Goal: Obtain resource: Download file/media

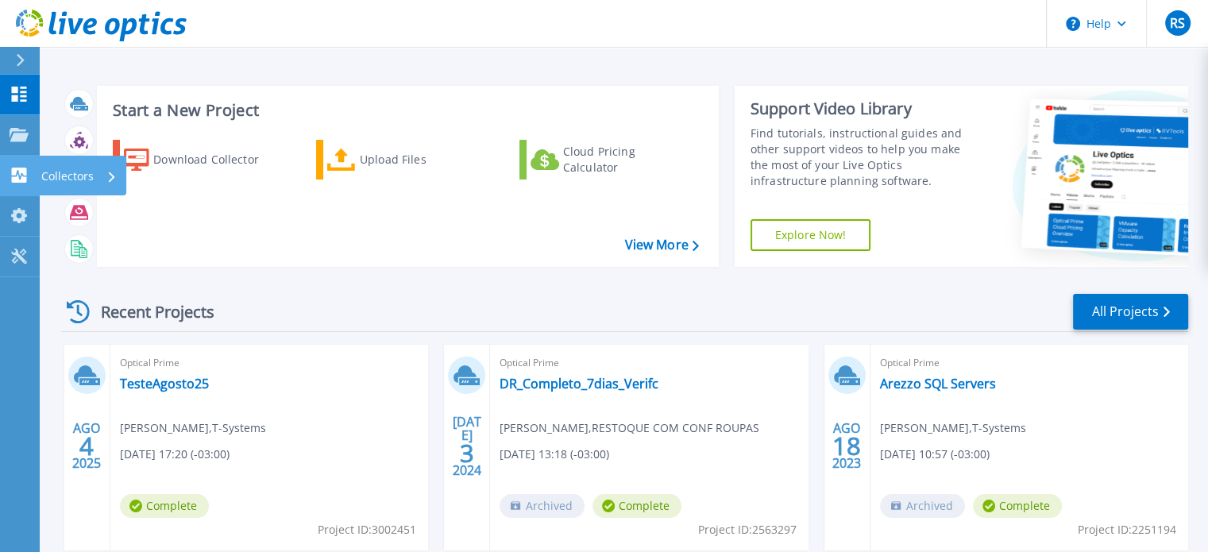
click at [60, 179] on p "Collectors" at bounding box center [67, 176] width 52 height 41
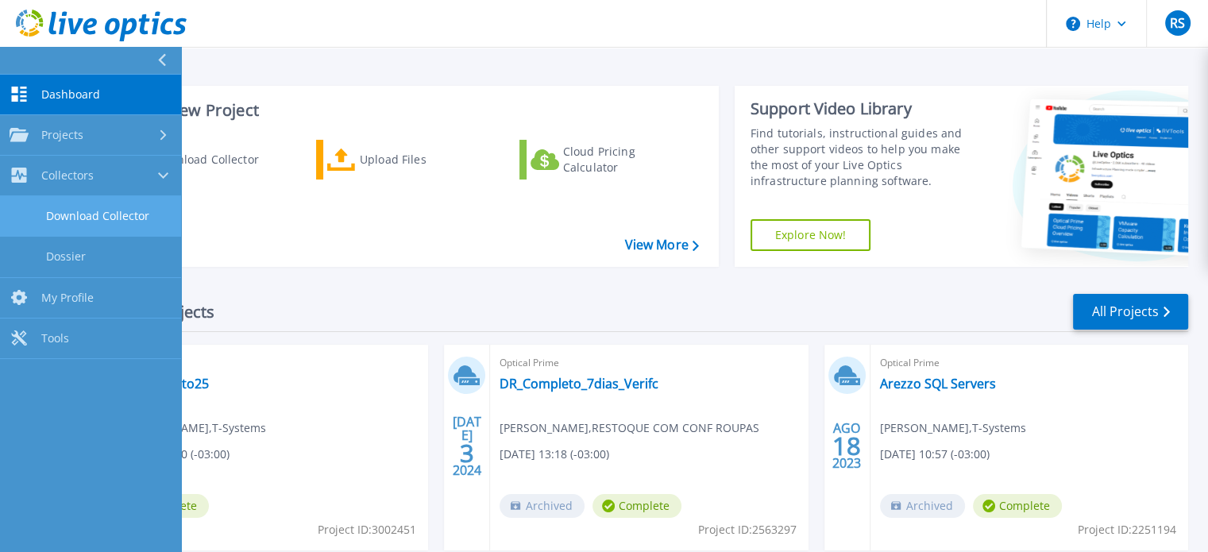
click at [98, 209] on link "Download Collector" at bounding box center [90, 216] width 181 height 41
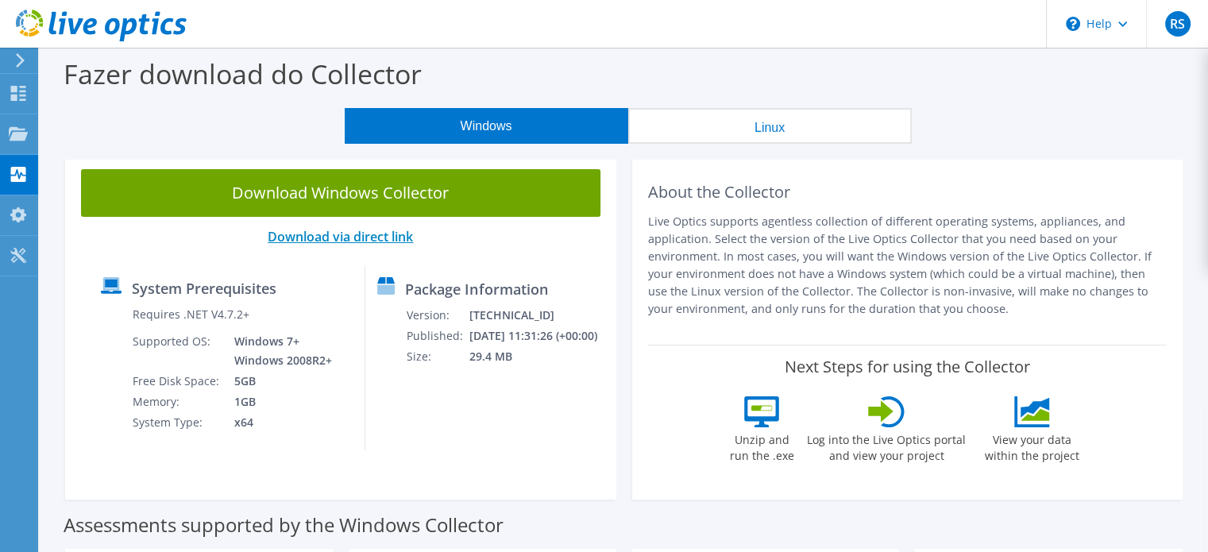
click at [375, 239] on link "Download via direct link" at bounding box center [340, 236] width 145 height 17
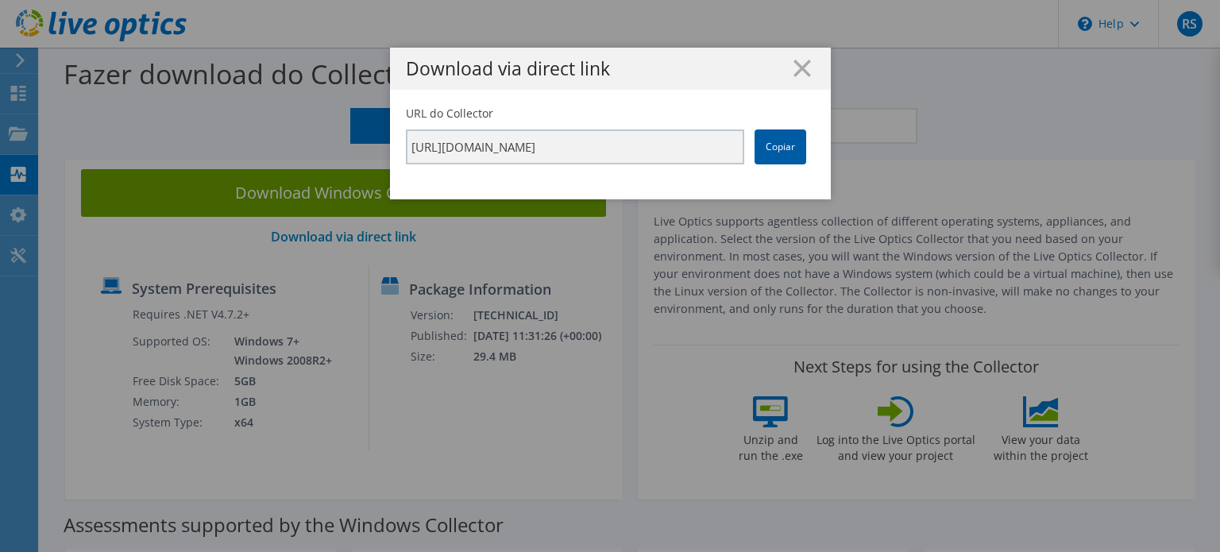
click at [769, 151] on link "Copiar" at bounding box center [780, 146] width 52 height 35
click at [801, 70] on icon at bounding box center [801, 68] width 17 height 17
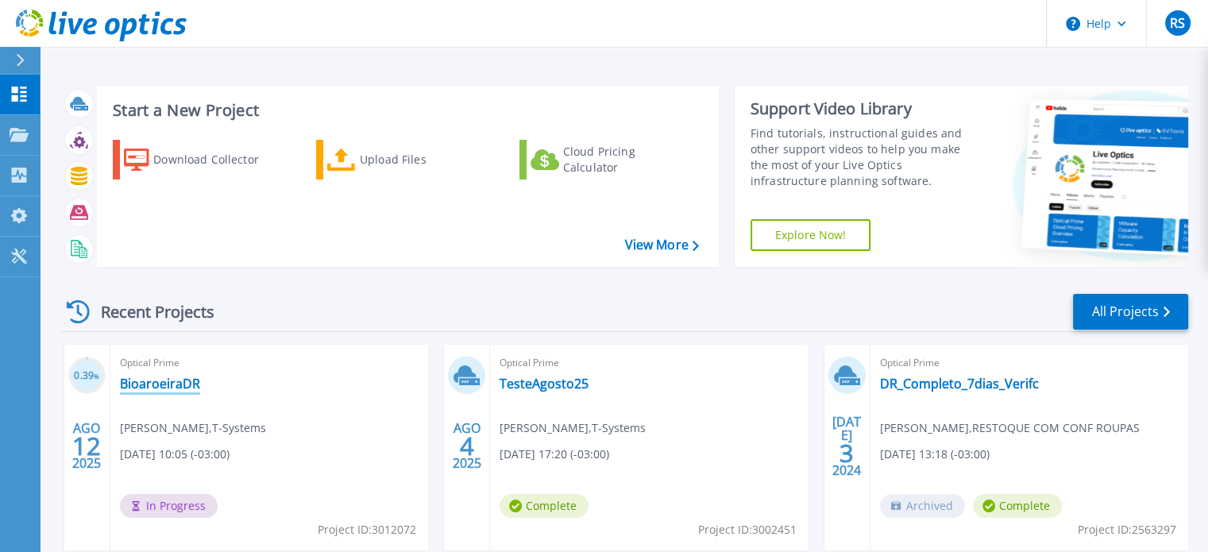
click at [147, 388] on link "BioaroeiraDR" at bounding box center [160, 384] width 80 height 16
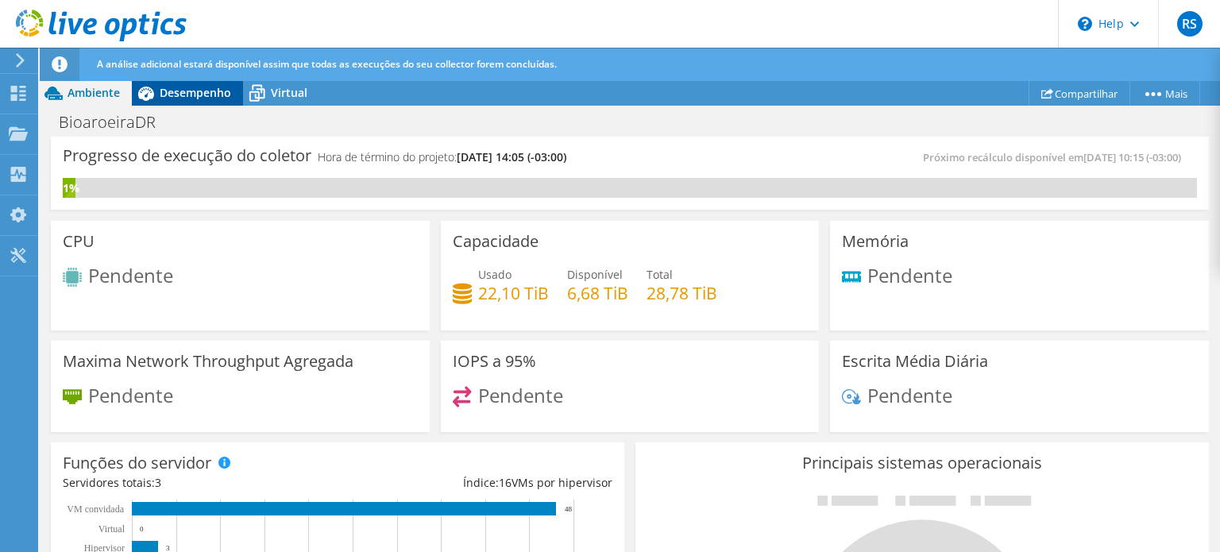
click at [165, 88] on span "Desempenho" at bounding box center [195, 92] width 71 height 15
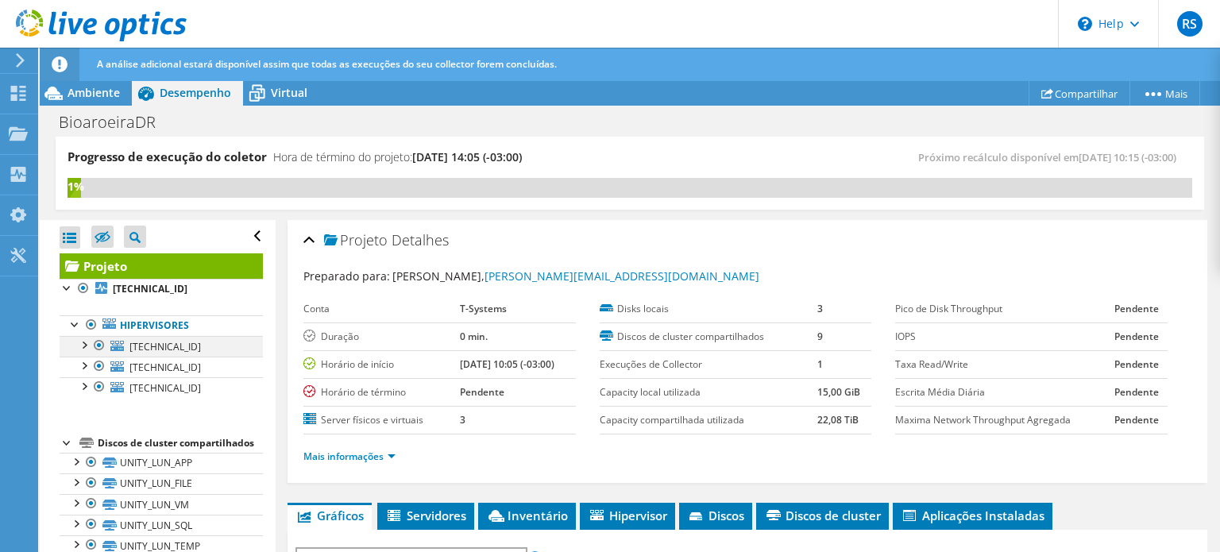
click at [84, 345] on div at bounding box center [83, 344] width 16 height 16
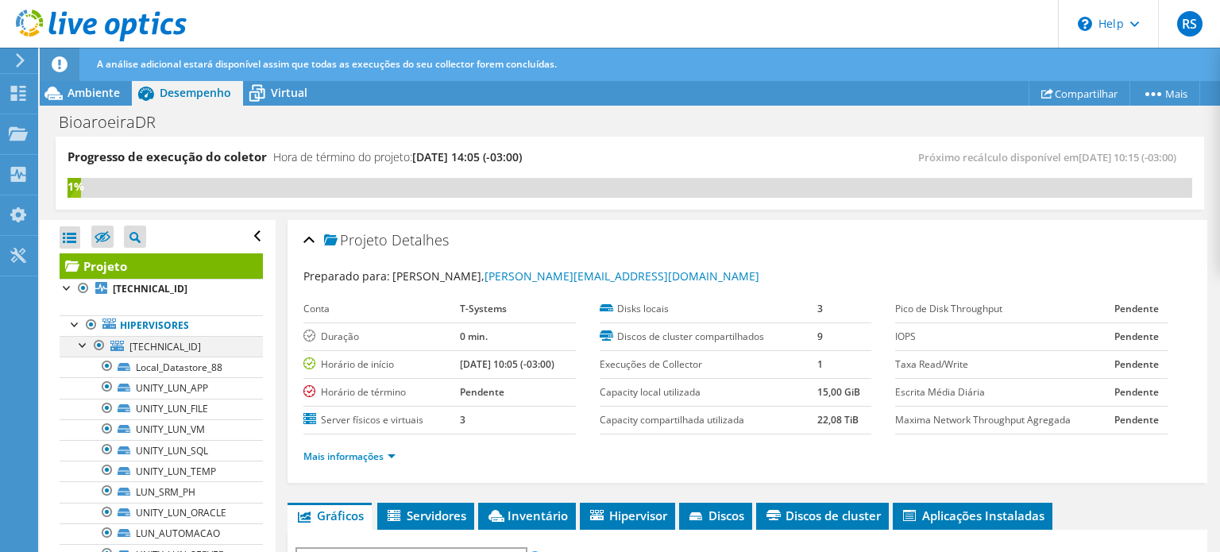
click at [79, 342] on div at bounding box center [83, 344] width 16 height 16
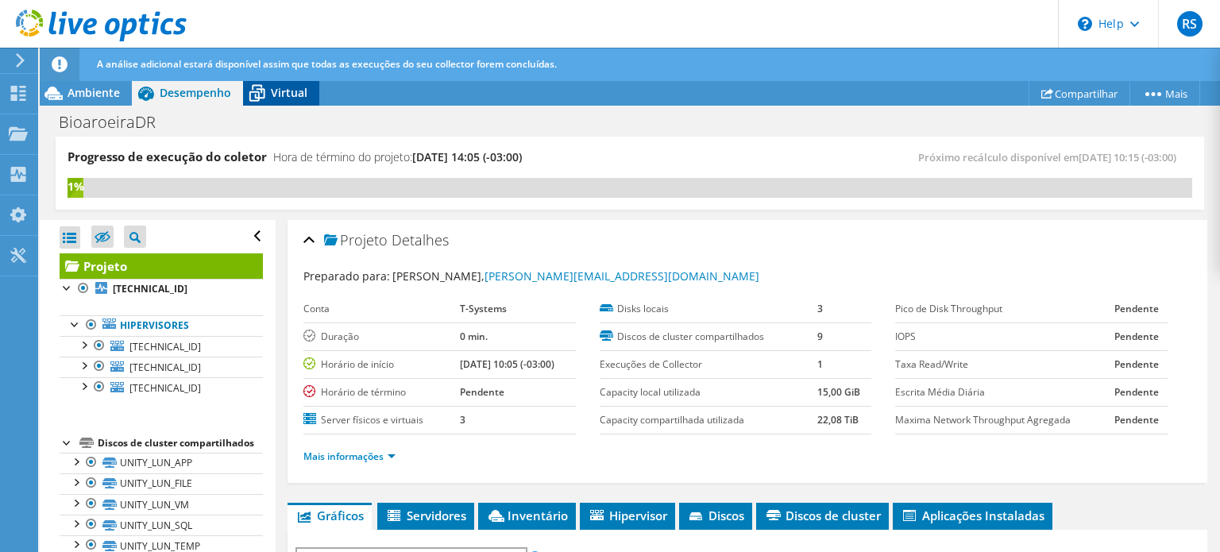
click at [266, 97] on icon at bounding box center [257, 93] width 28 height 28
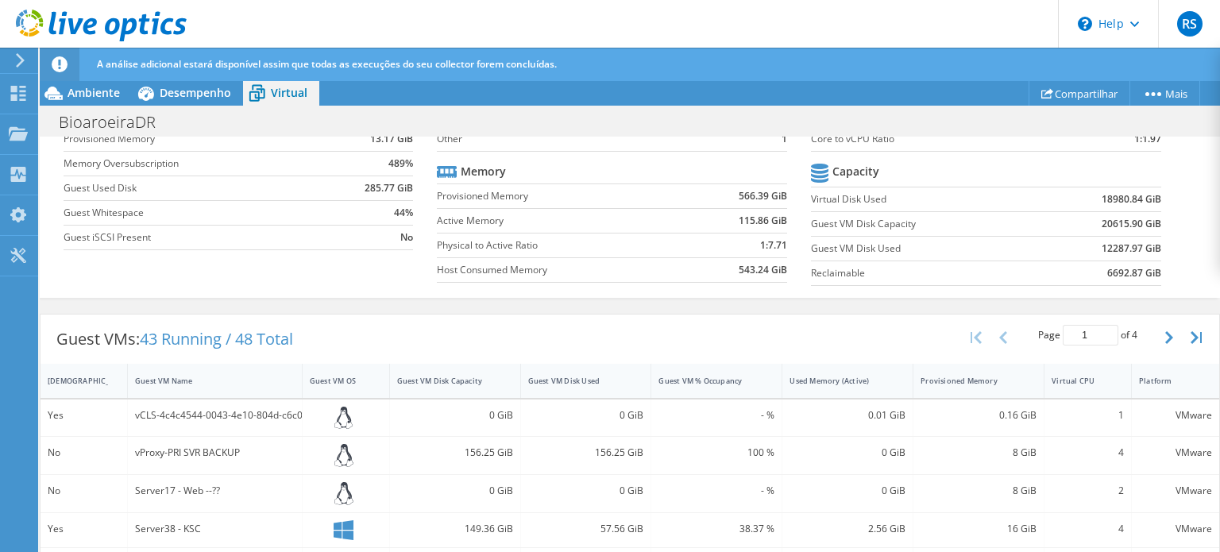
scroll to position [227, 0]
click at [1157, 330] on button "button" at bounding box center [1170, 334] width 27 height 30
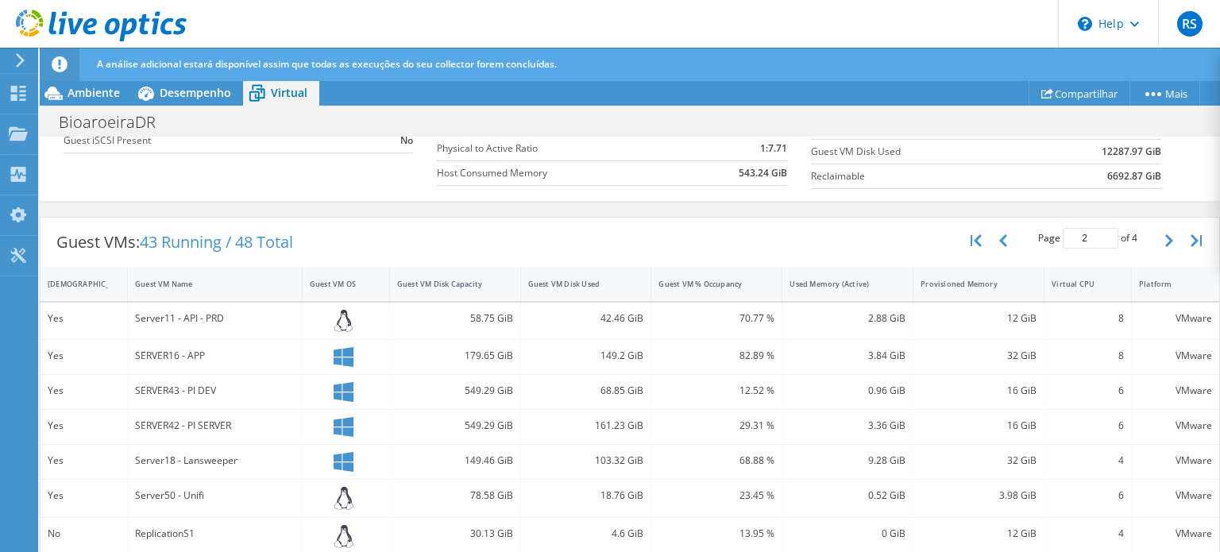
scroll to position [249, 0]
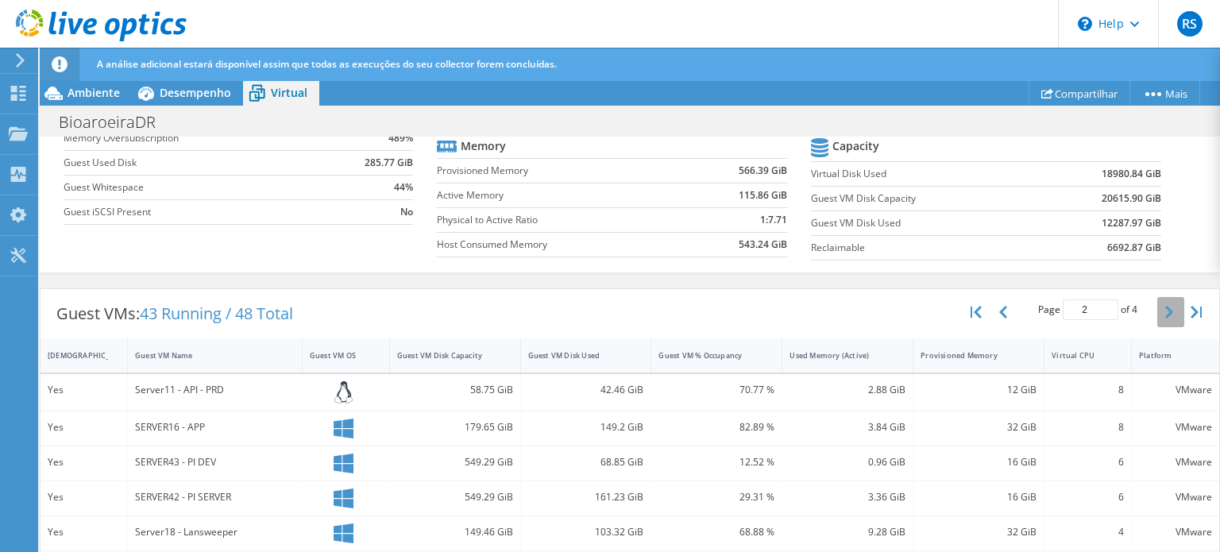
click at [1157, 301] on button "button" at bounding box center [1170, 312] width 27 height 30
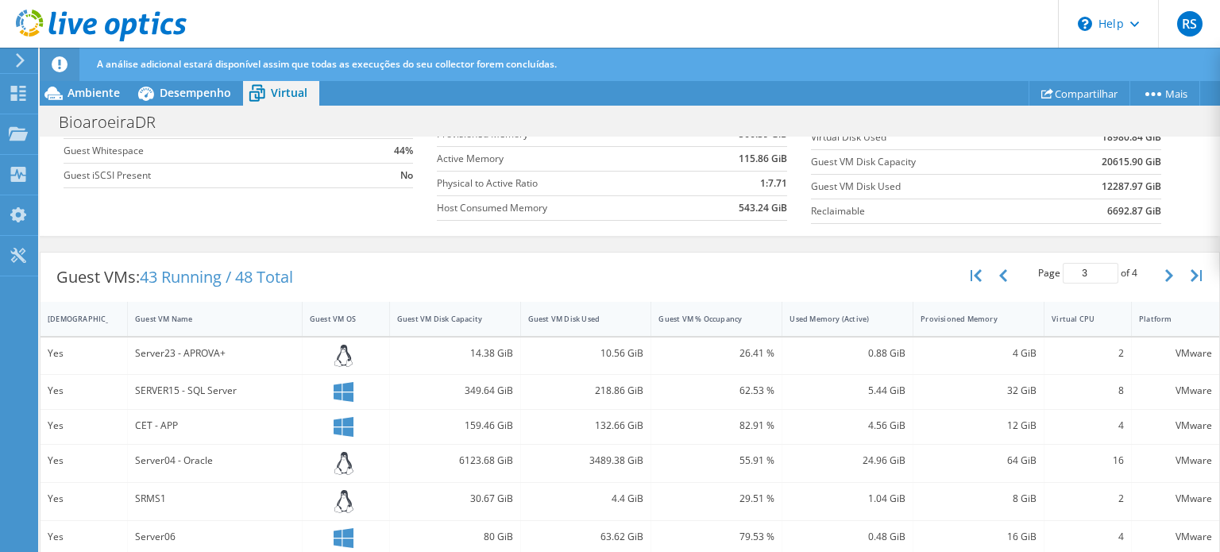
scroll to position [328, 0]
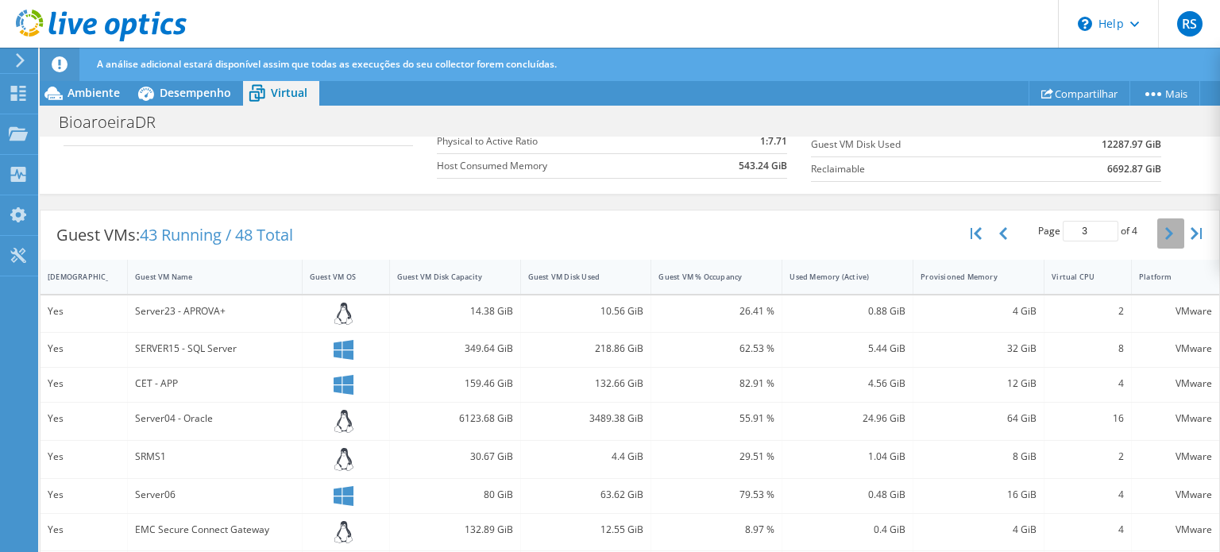
click at [1165, 227] on icon "button" at bounding box center [1169, 233] width 8 height 13
type input "4"
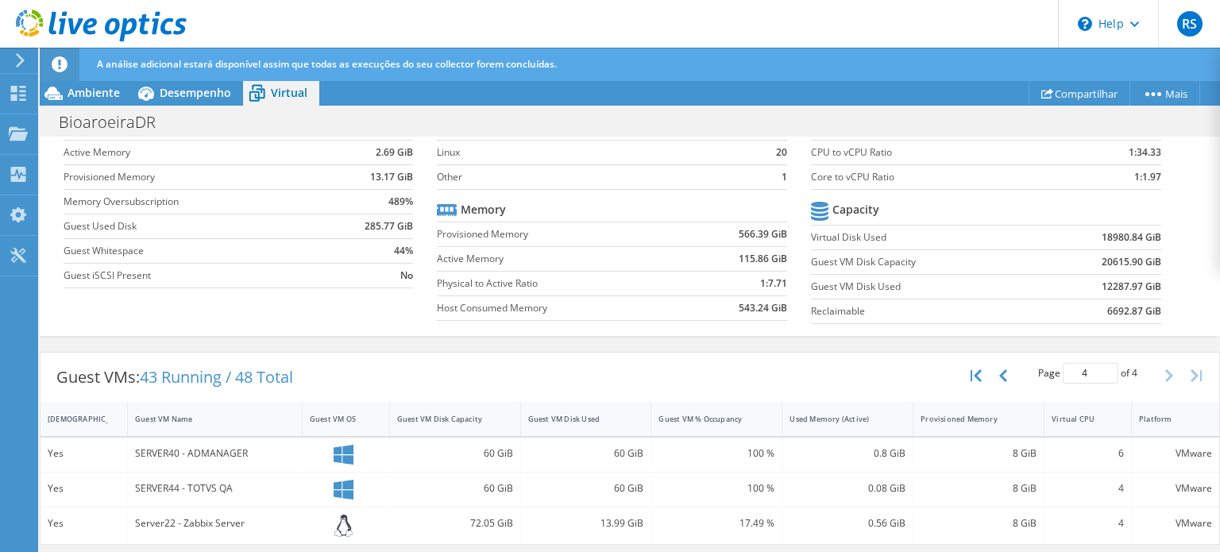
scroll to position [181, 0]
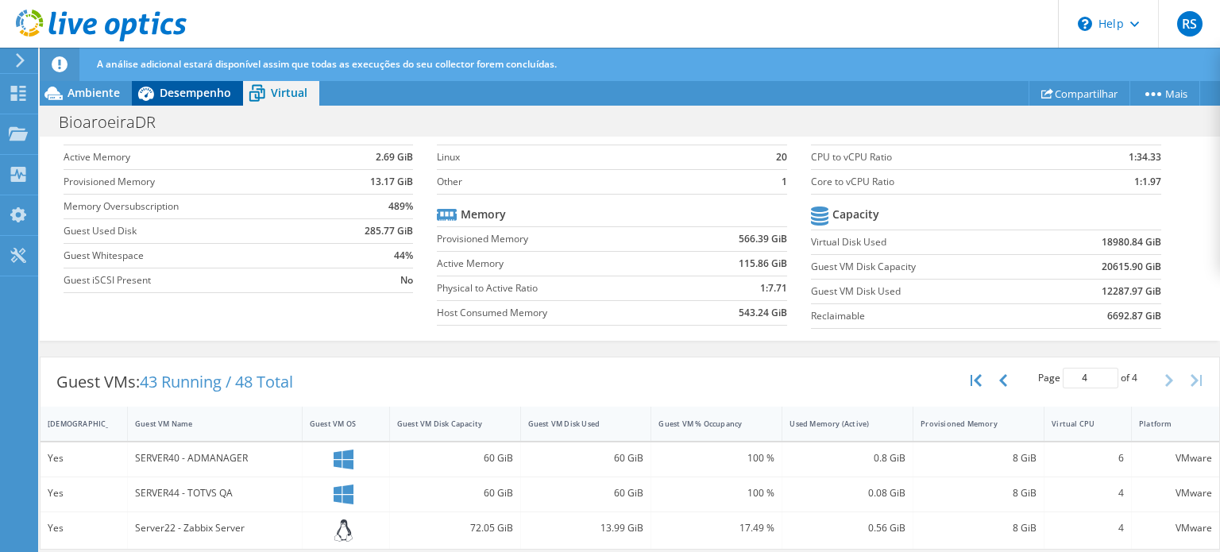
click at [182, 95] on span "Desempenho" at bounding box center [195, 92] width 71 height 15
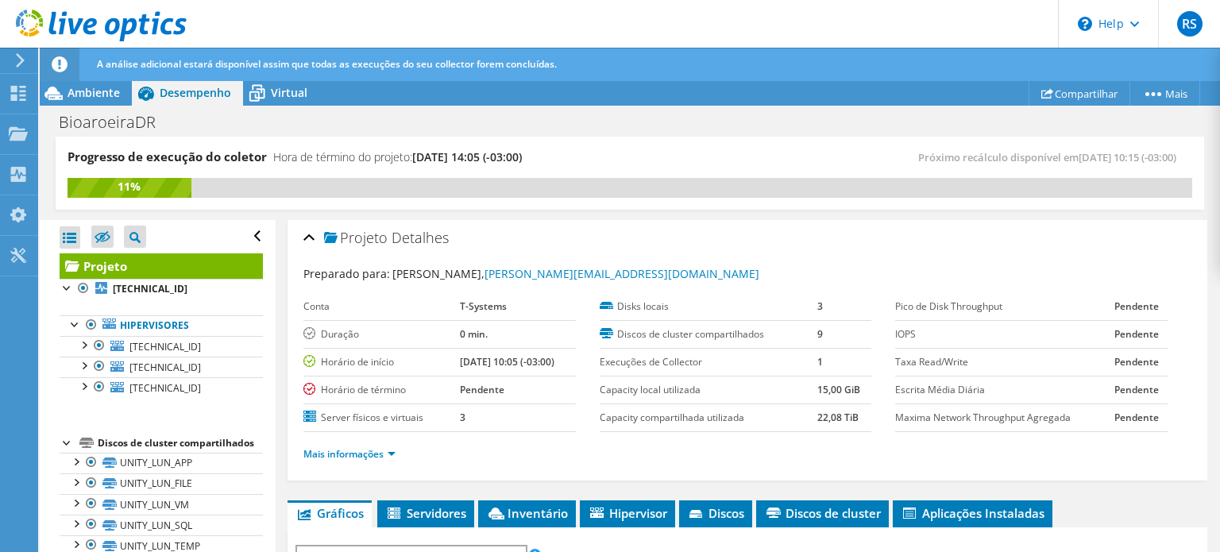
scroll to position [10, 0]
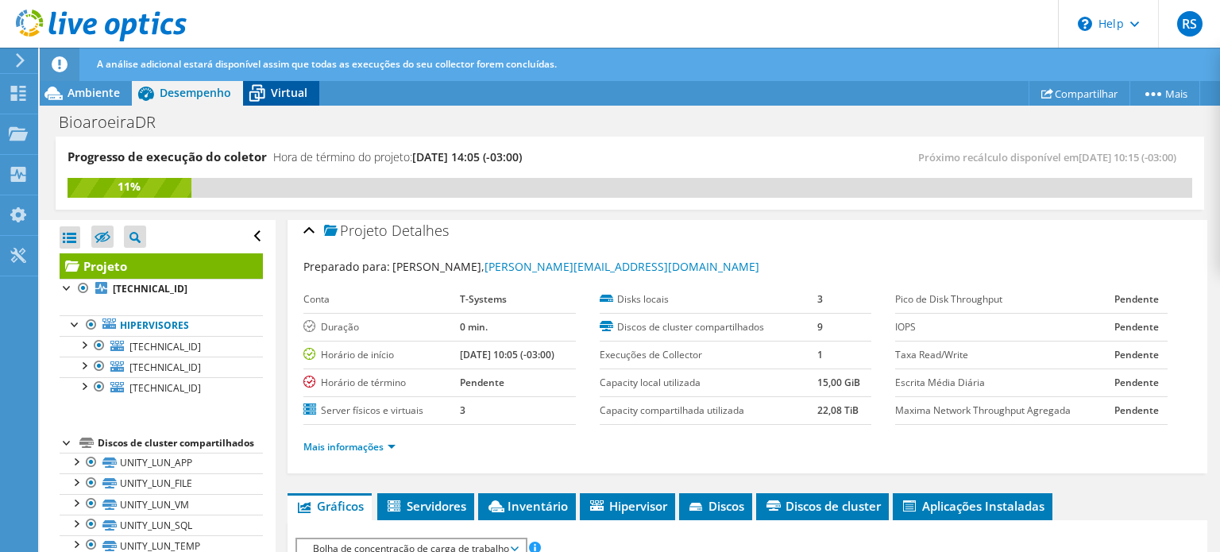
click at [276, 90] on span "Virtual" at bounding box center [289, 92] width 37 height 15
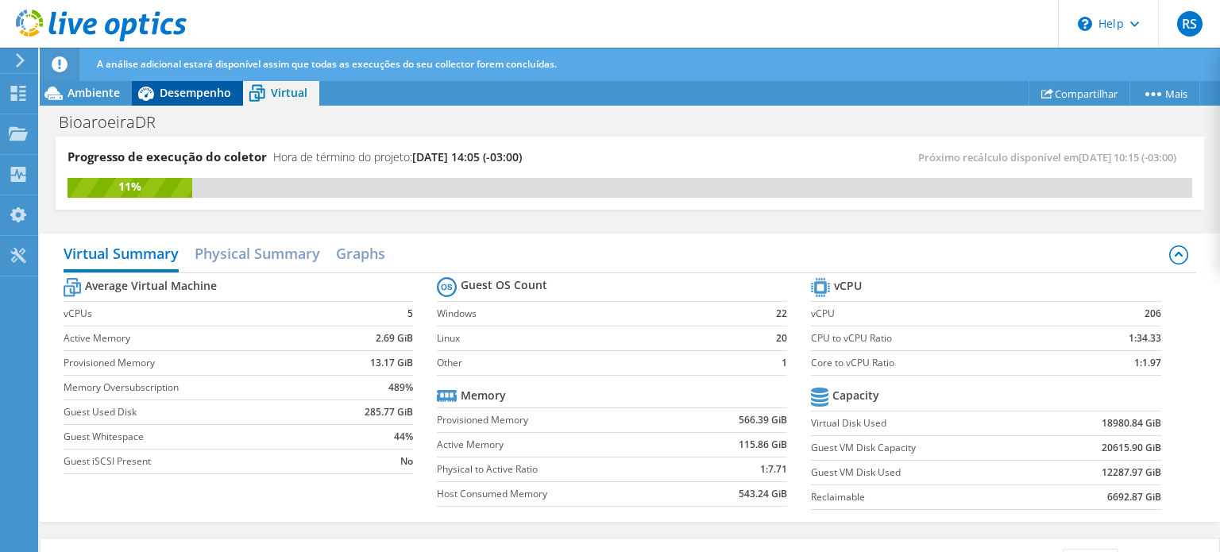
click at [176, 93] on span "Desempenho" at bounding box center [195, 92] width 71 height 15
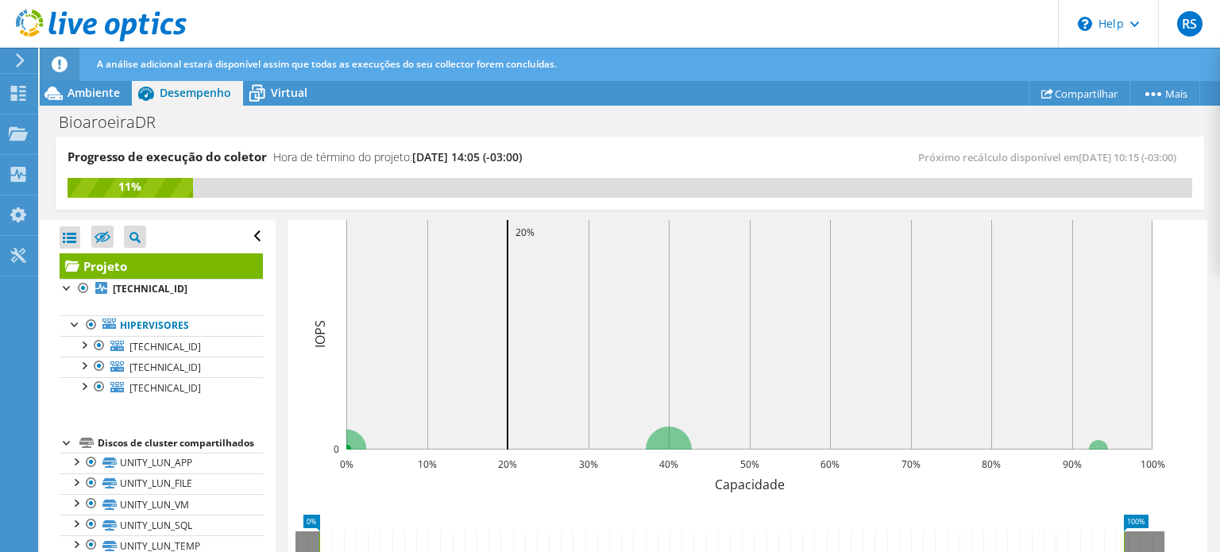
scroll to position [475, 0]
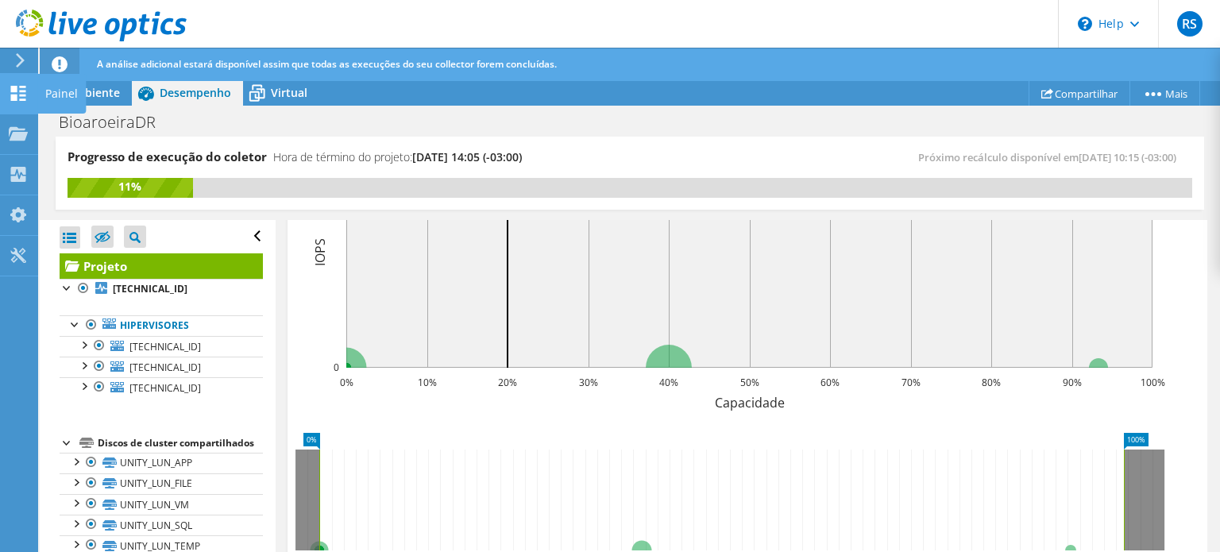
click at [16, 91] on icon at bounding box center [18, 93] width 19 height 15
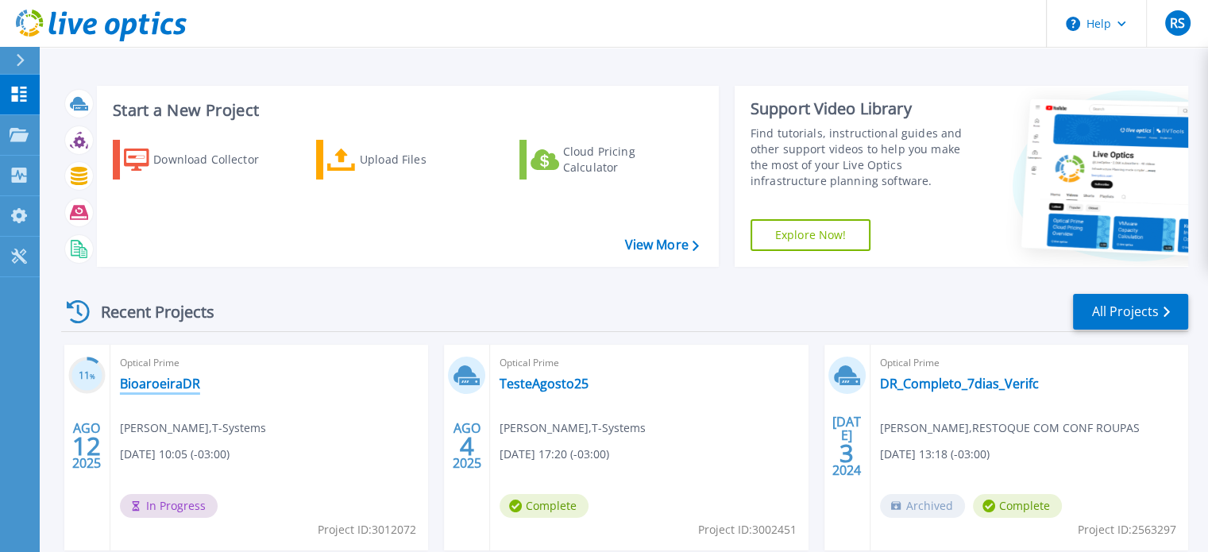
click at [162, 383] on link "BioaroeiraDR" at bounding box center [160, 384] width 80 height 16
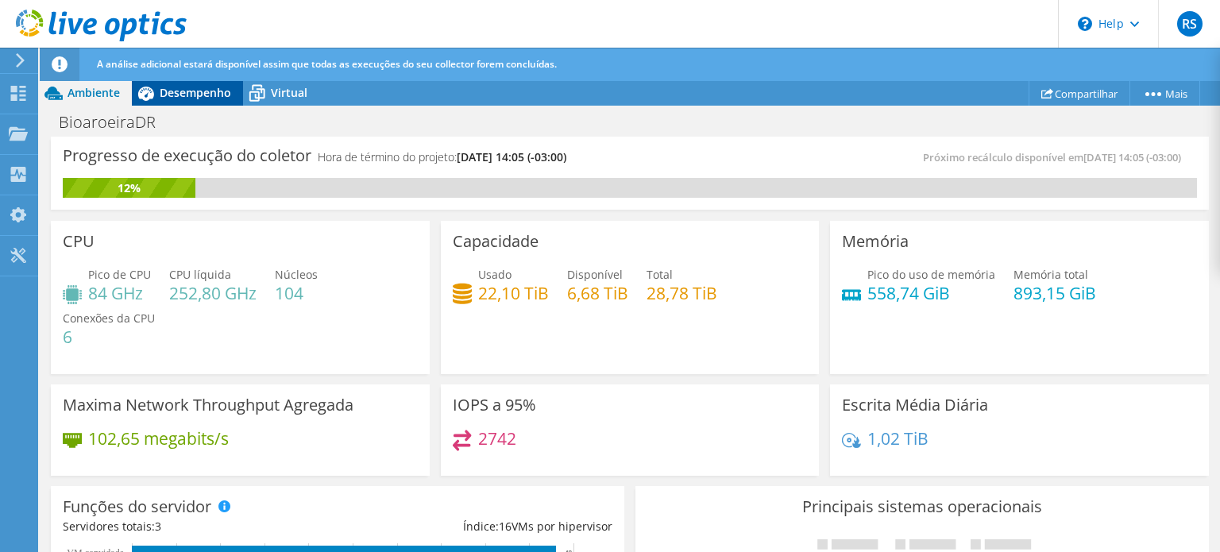
click at [162, 95] on span "Desempenho" at bounding box center [195, 92] width 71 height 15
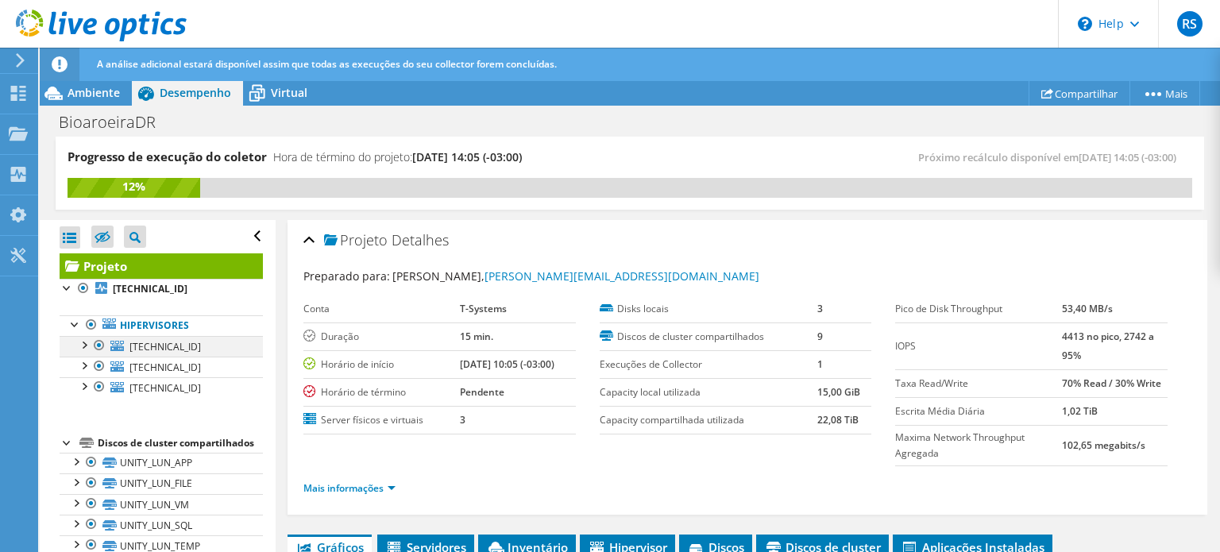
click at [84, 349] on div at bounding box center [83, 344] width 16 height 16
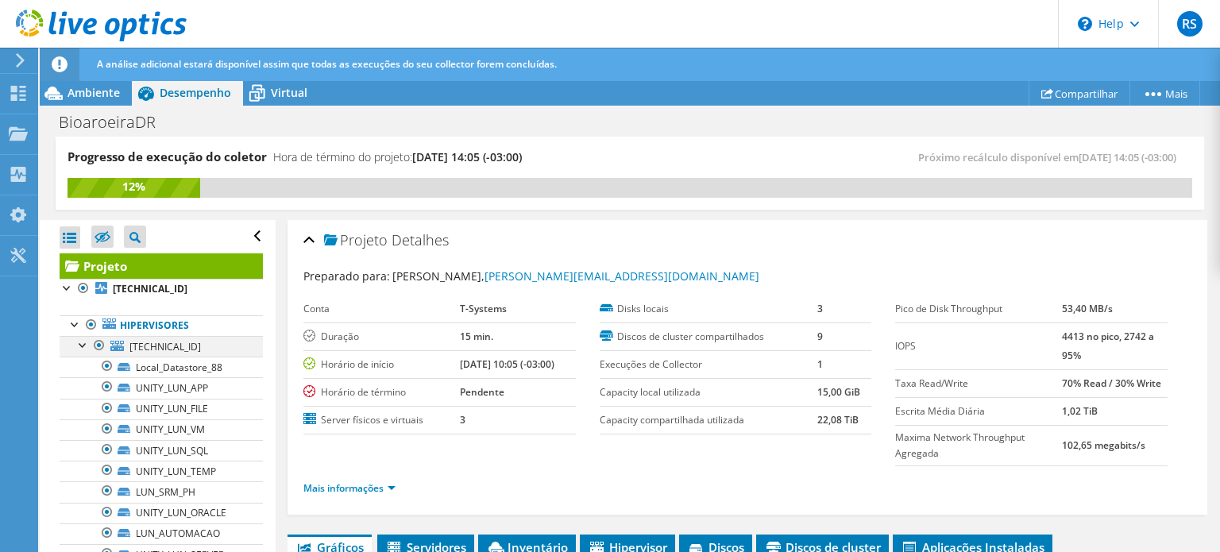
click at [84, 349] on div at bounding box center [83, 344] width 16 height 16
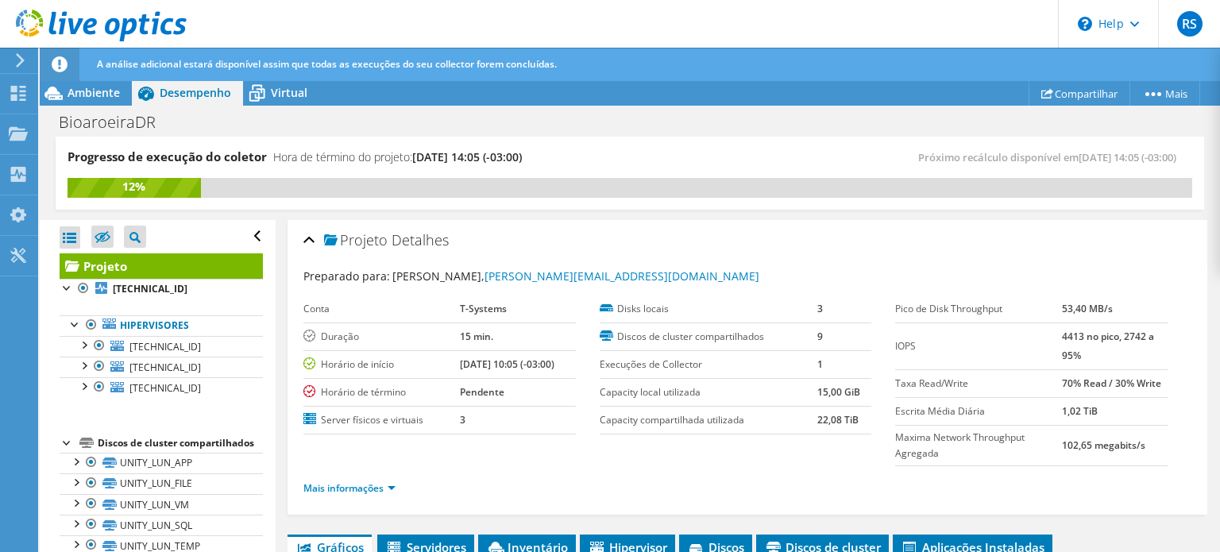
scroll to position [122, 0]
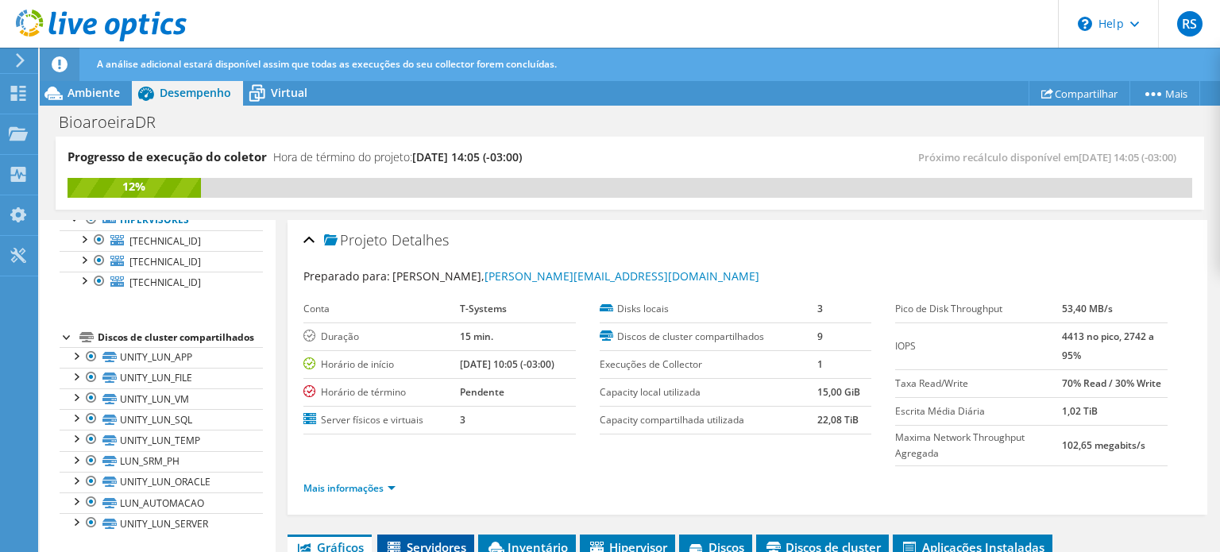
click at [418, 548] on span "Servidores" at bounding box center [425, 547] width 81 height 16
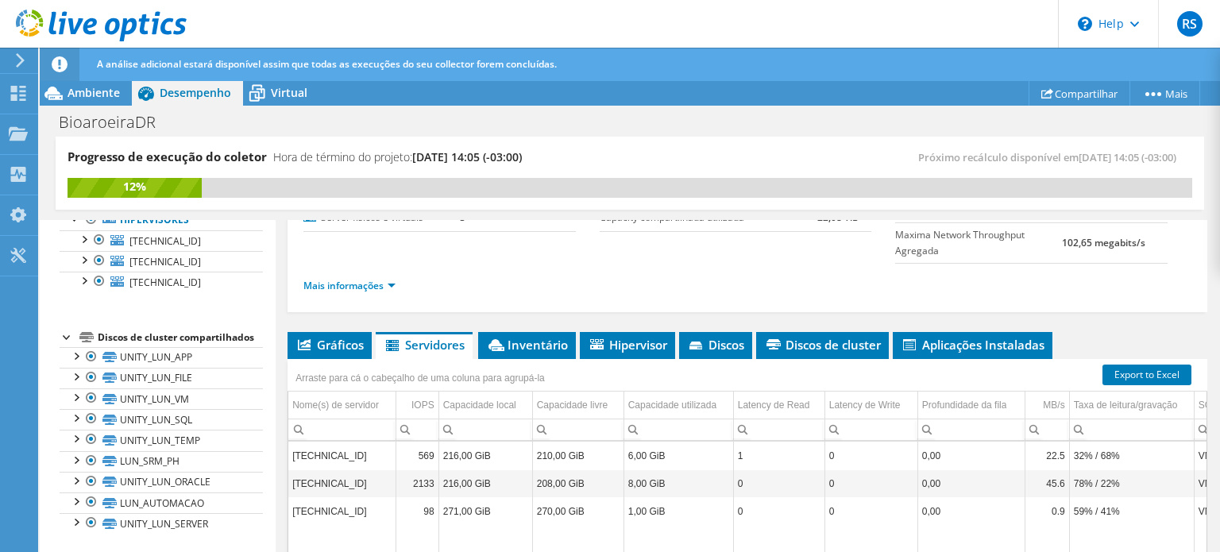
scroll to position [203, 0]
click at [725, 340] on span "Discos" at bounding box center [715, 344] width 57 height 16
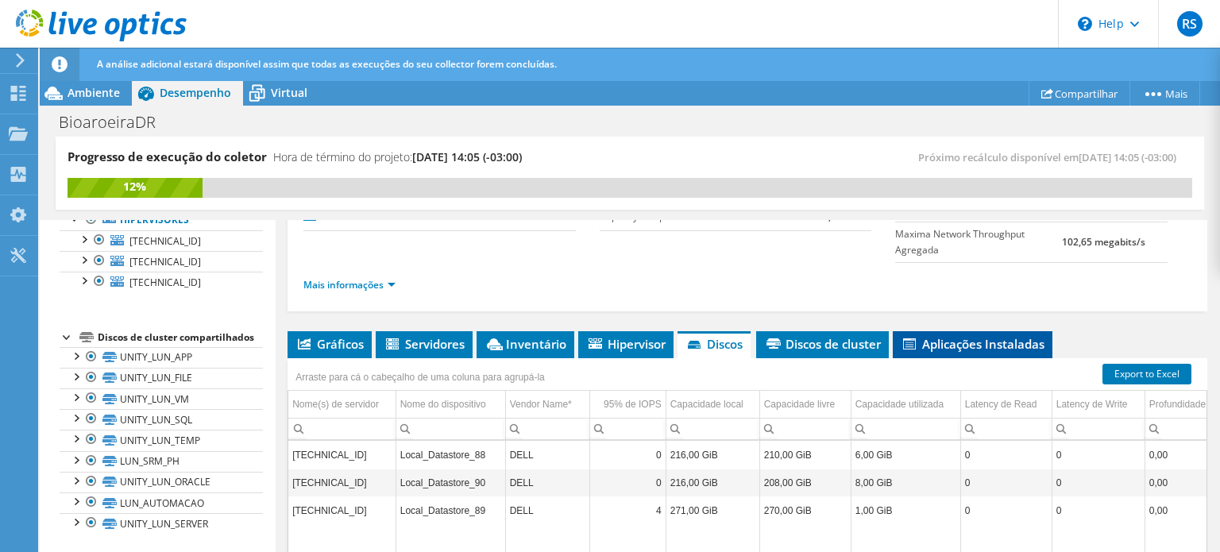
click at [951, 349] on li "Aplicações Instaladas" at bounding box center [973, 344] width 160 height 27
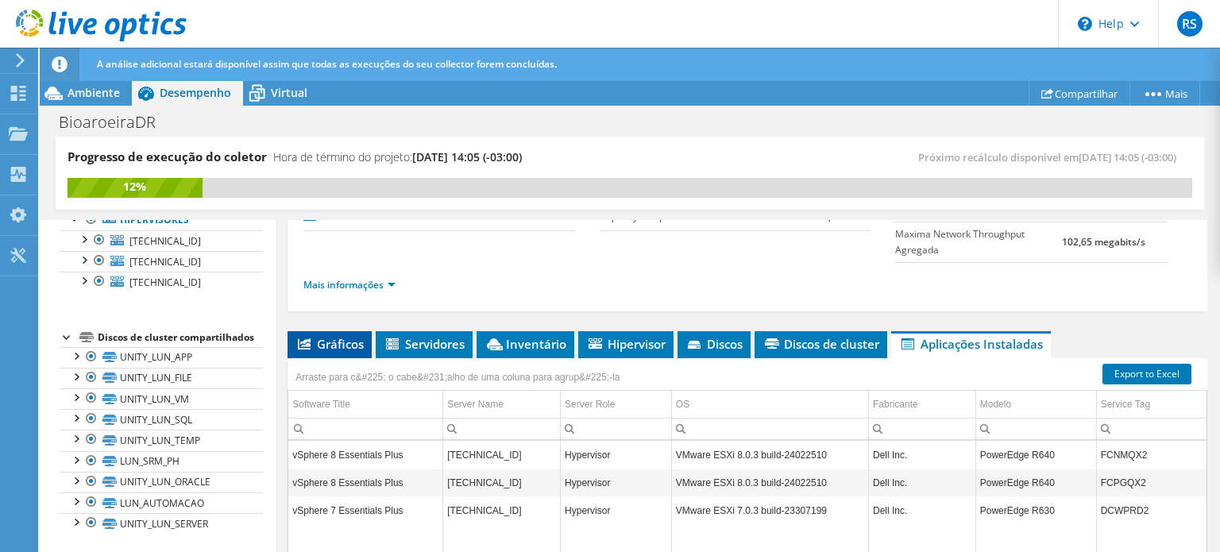
click at [336, 342] on span "Gráficos" at bounding box center [329, 344] width 68 height 16
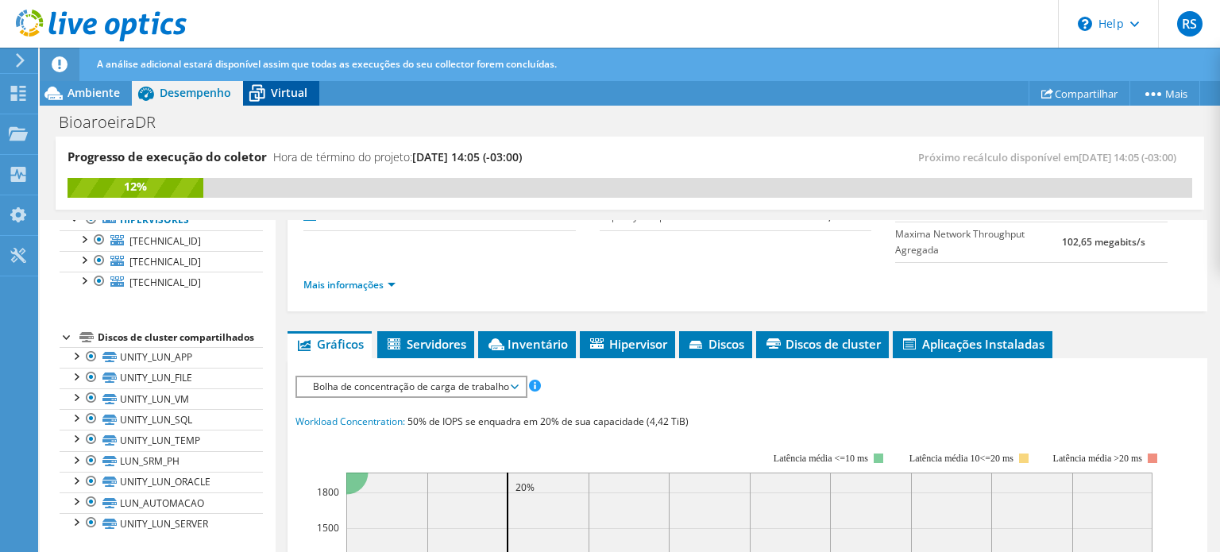
click at [284, 98] on span "Virtual" at bounding box center [289, 92] width 37 height 15
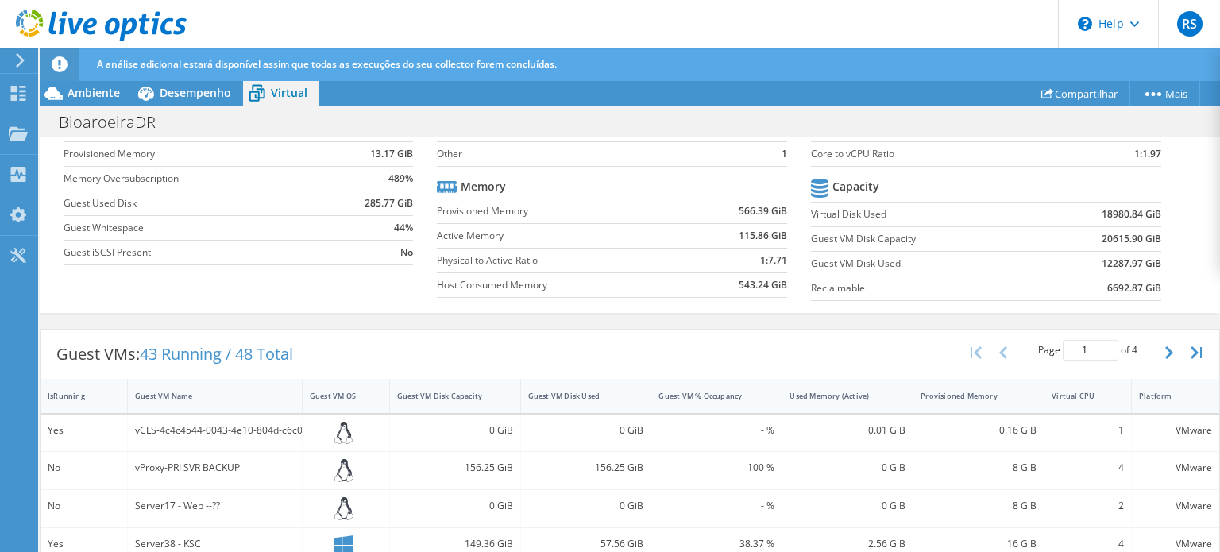
scroll to position [281, 0]
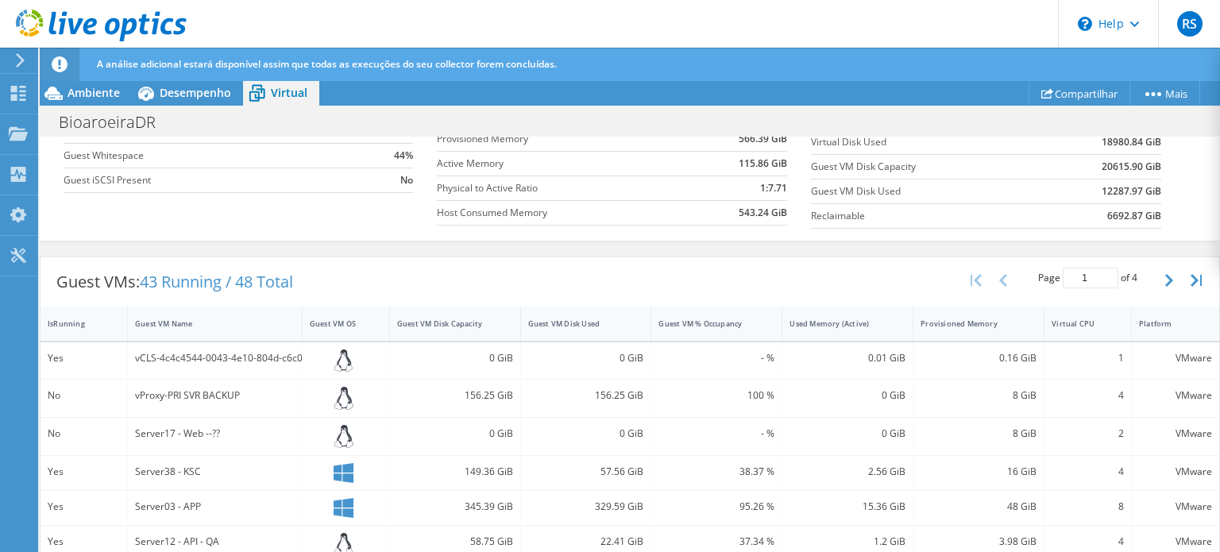
drag, startPoint x: 1219, startPoint y: 419, endPoint x: 1211, endPoint y: 295, distance: 124.1
click at [1211, 295] on div "Progresso de execução do coletor Hora de término do projeto: 08/12/2025, 14:05 …" at bounding box center [630, 345] width 1180 height 417
click at [1157, 274] on button "button" at bounding box center [1170, 280] width 27 height 30
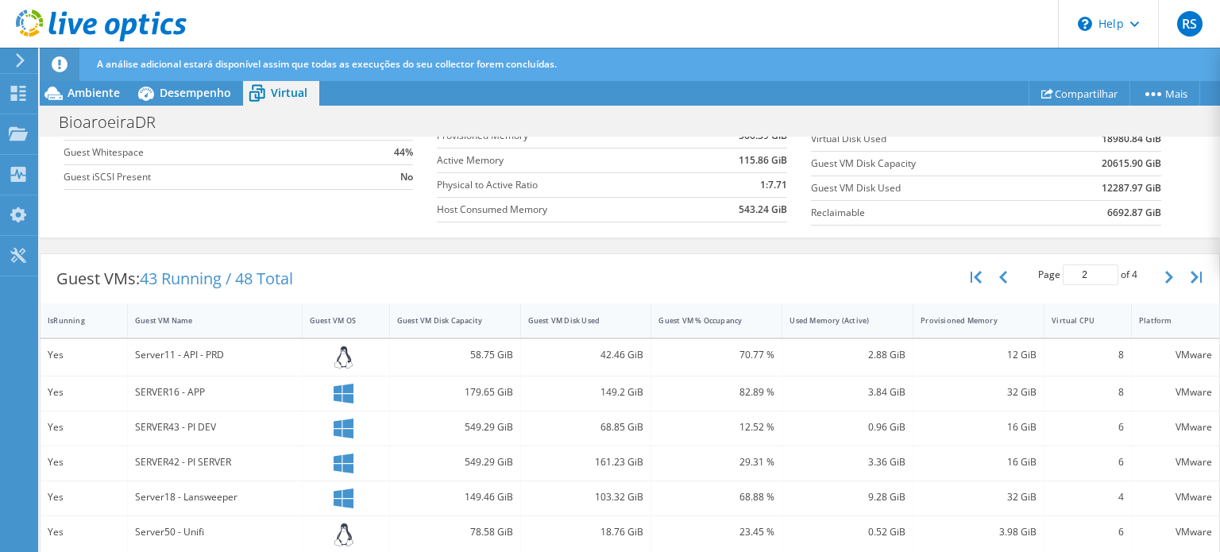
scroll to position [298, 0]
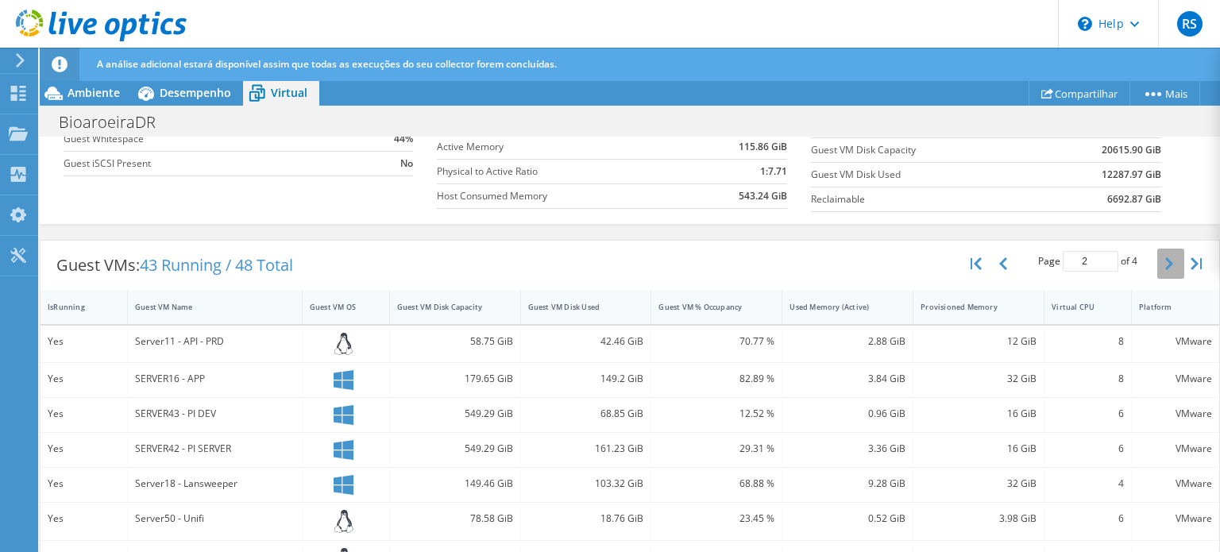
click at [1157, 260] on button "button" at bounding box center [1170, 264] width 27 height 30
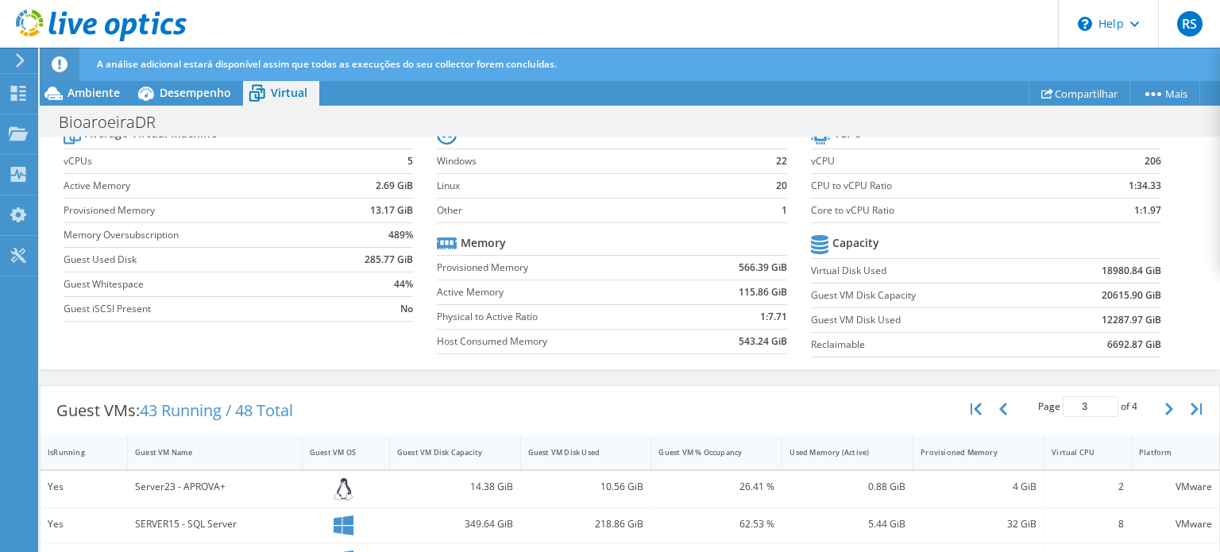
scroll to position [154, 0]
click at [1165, 406] on icon "button" at bounding box center [1169, 407] width 8 height 13
type input "4"
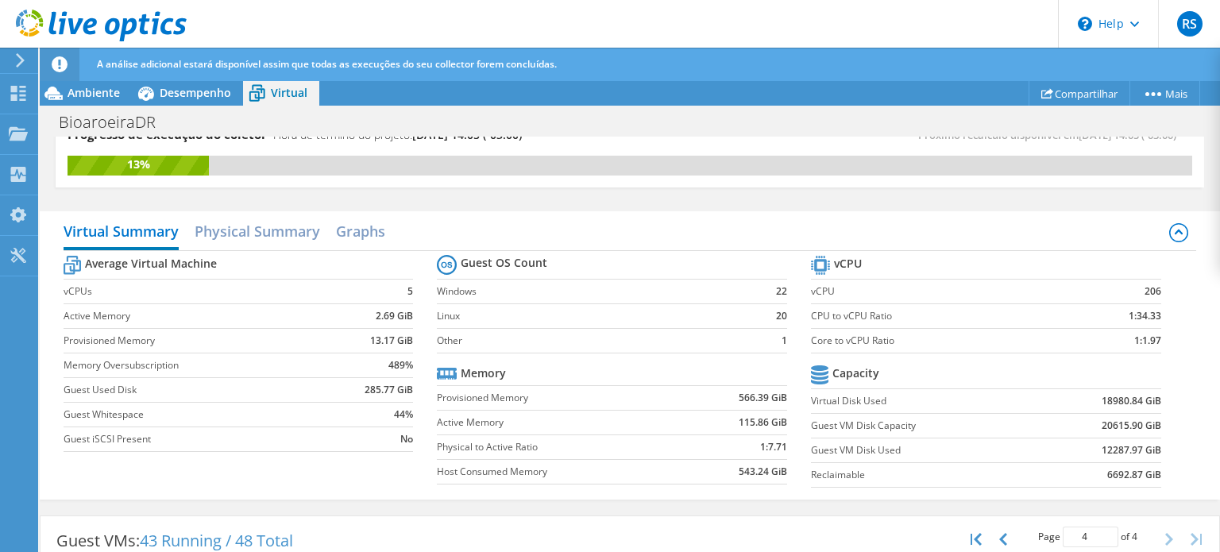
scroll to position [0, 0]
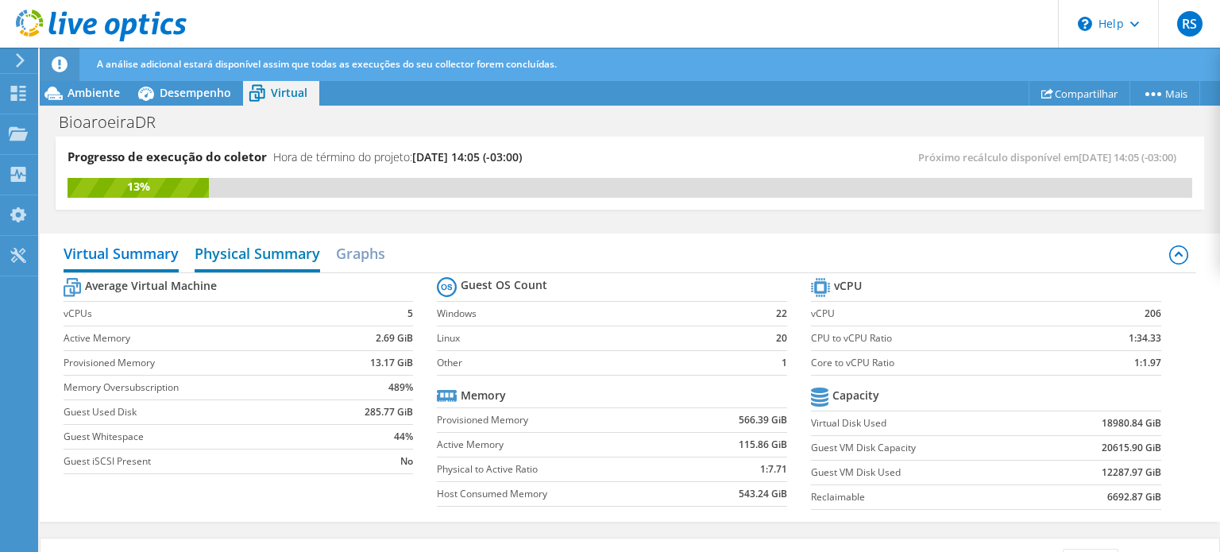
click at [259, 260] on h2 "Physical Summary" at bounding box center [257, 254] width 125 height 35
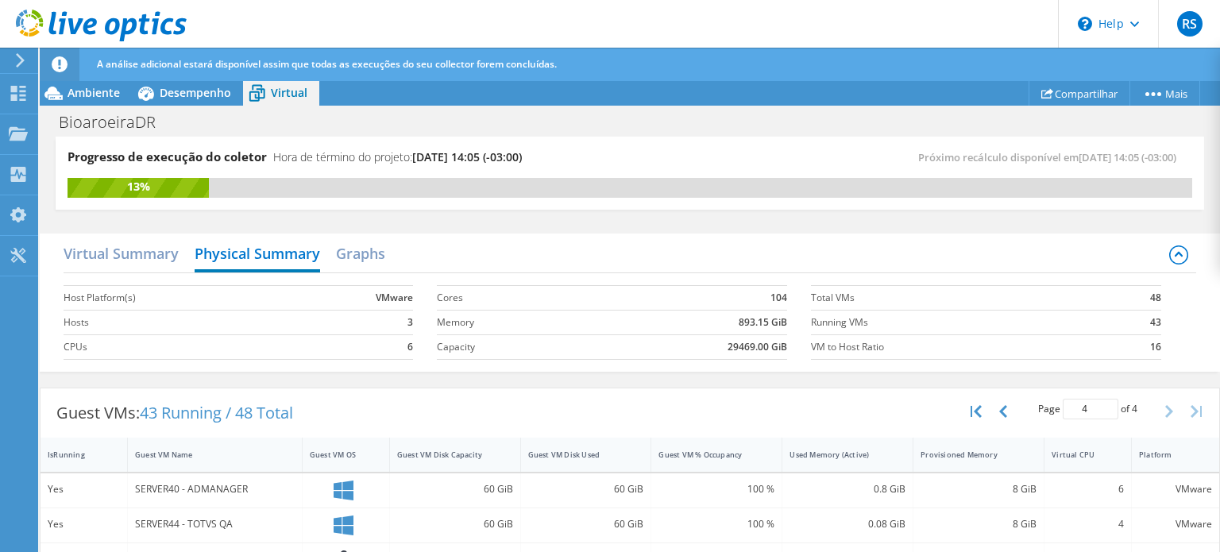
scroll to position [32, 0]
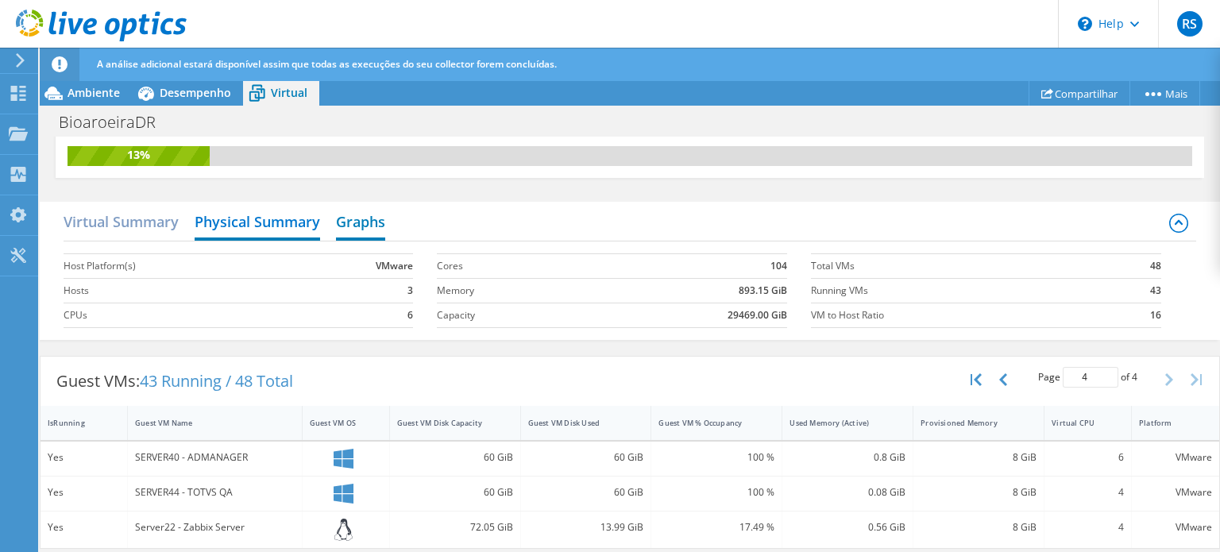
click at [368, 222] on h2 "Graphs" at bounding box center [360, 223] width 49 height 35
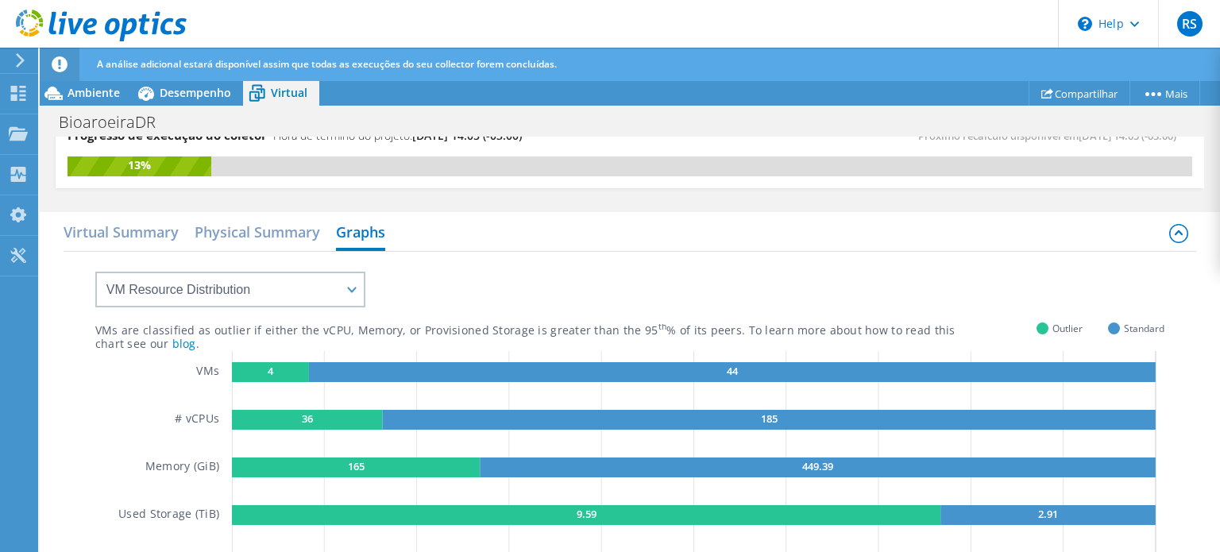
scroll to position [0, 0]
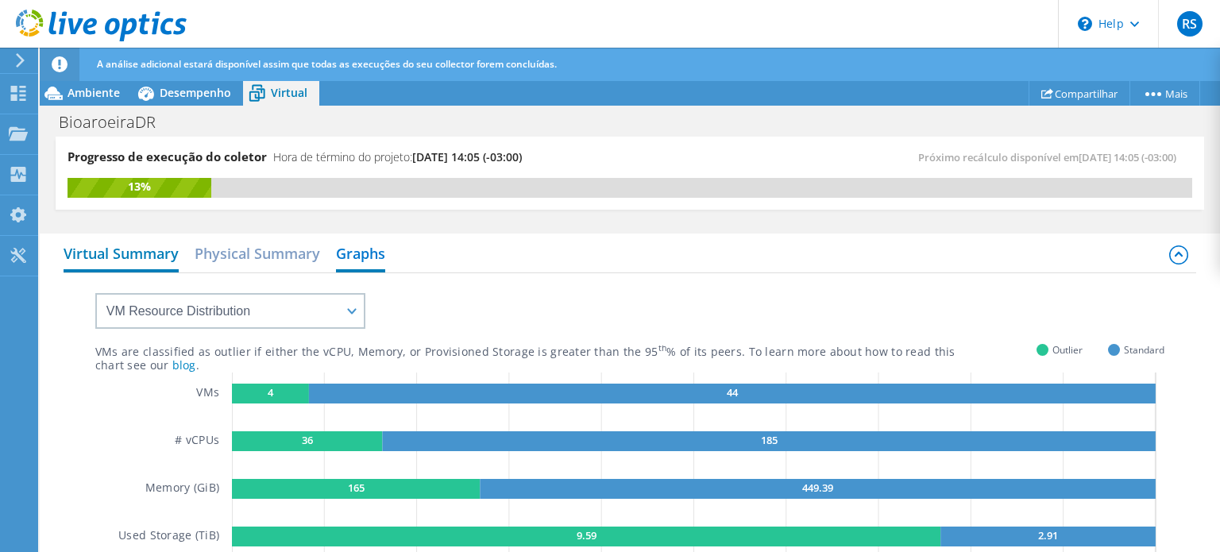
click at [98, 257] on h2 "Virtual Summary" at bounding box center [121, 254] width 115 height 35
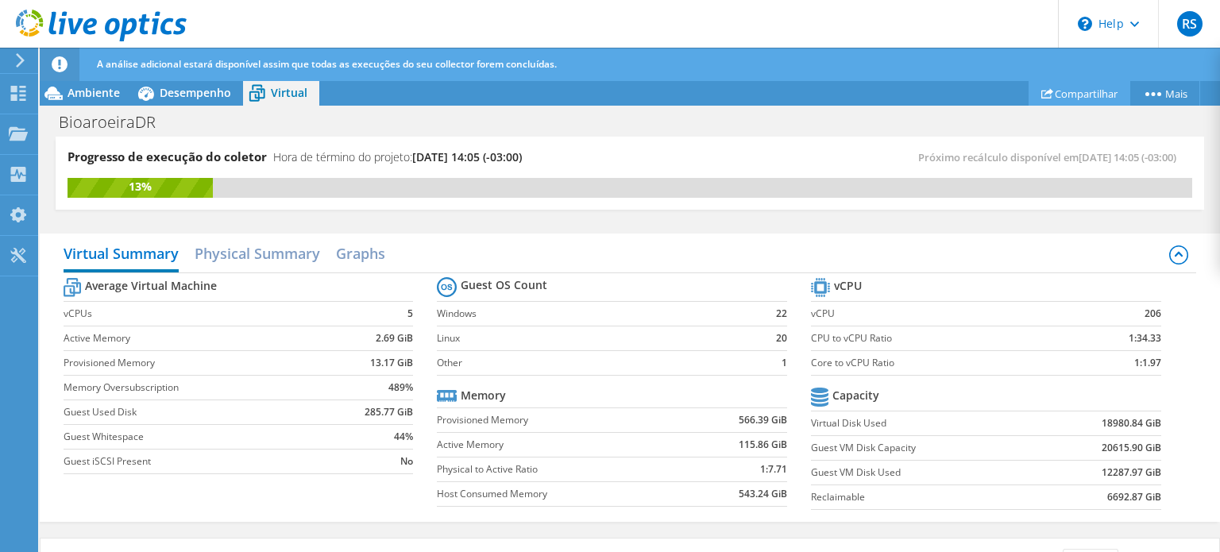
click at [1095, 91] on link "Compartilhar" at bounding box center [1079, 93] width 102 height 25
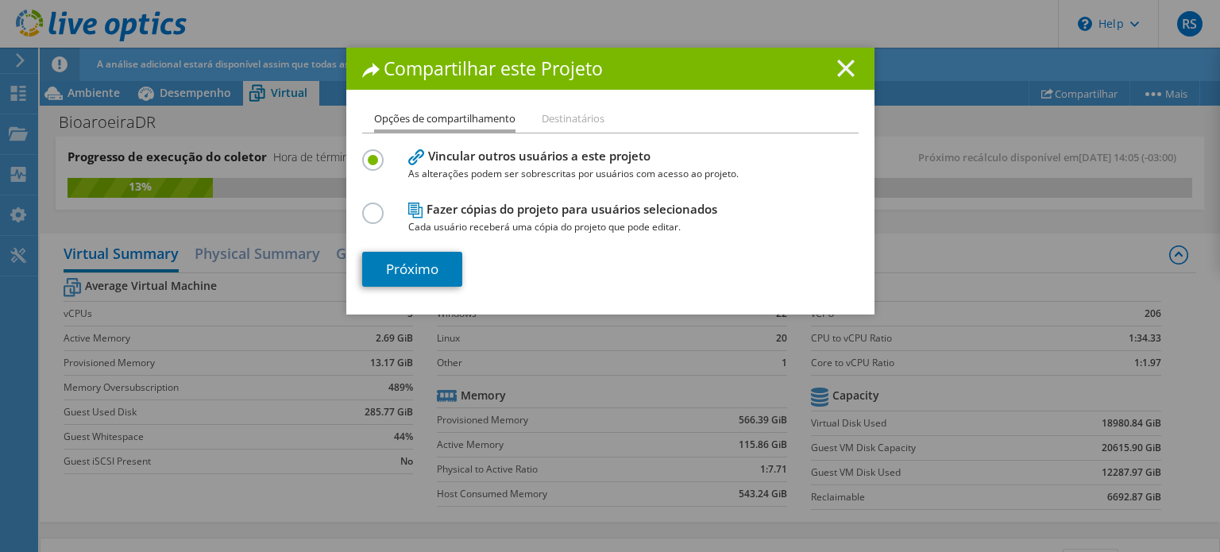
click at [844, 72] on line at bounding box center [846, 68] width 16 height 16
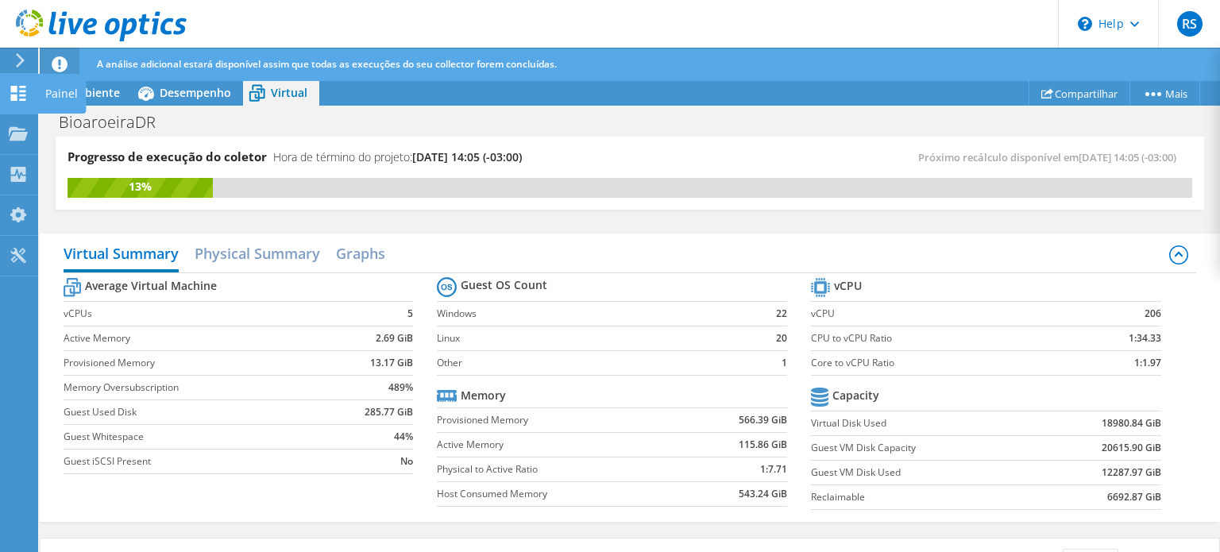
click at [20, 91] on use at bounding box center [18, 93] width 15 height 15
click at [15, 102] on div at bounding box center [18, 95] width 19 height 17
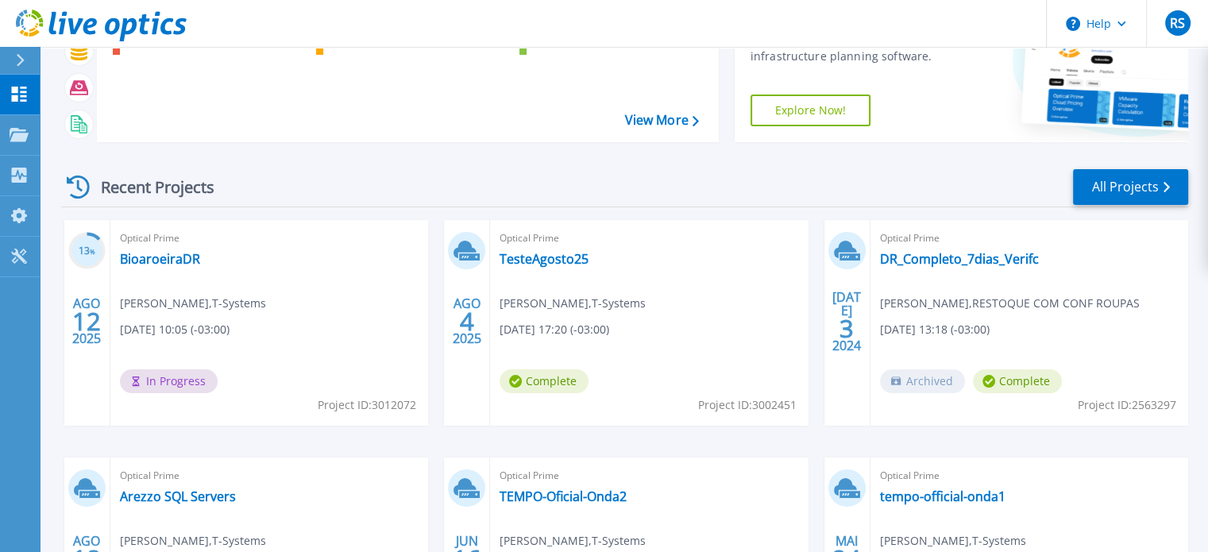
scroll to position [128, 0]
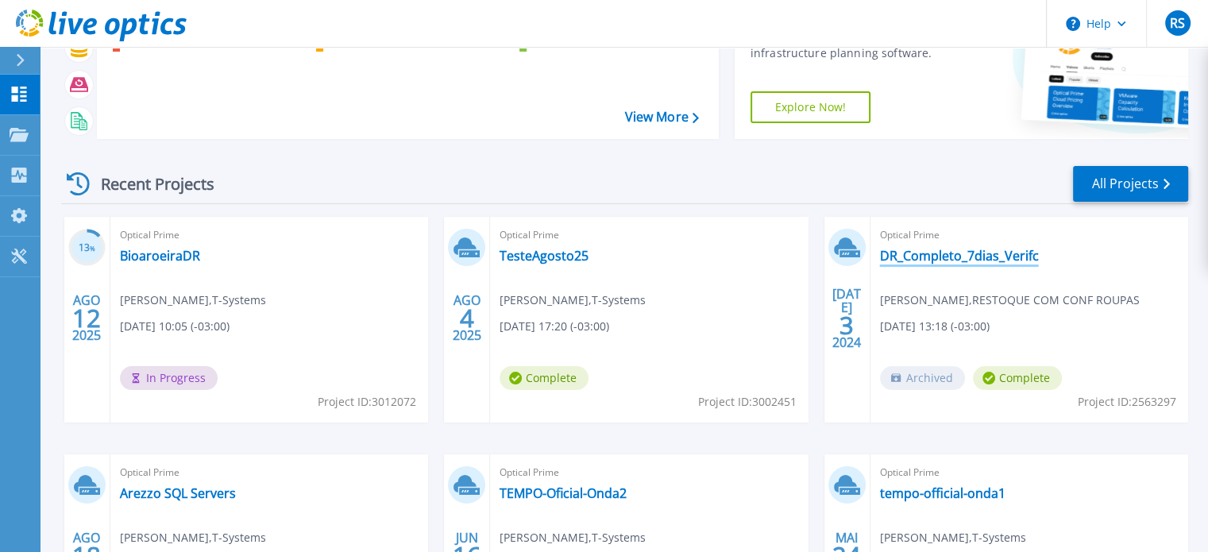
click at [952, 258] on link "DR_Completo_7dias_Verifc" at bounding box center [959, 256] width 159 height 16
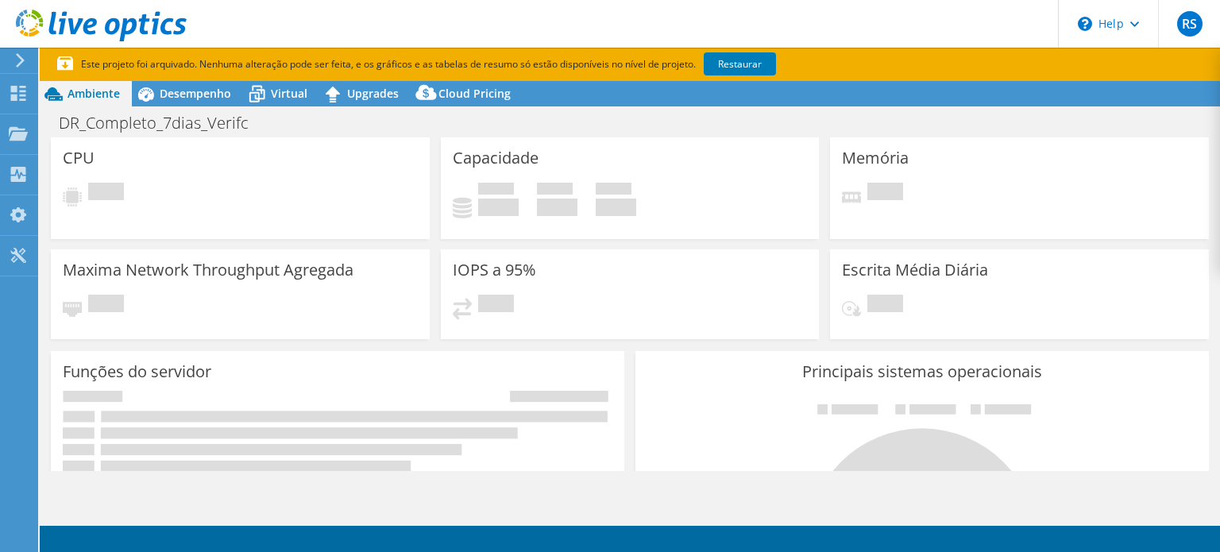
select select "USEast"
select select "USD"
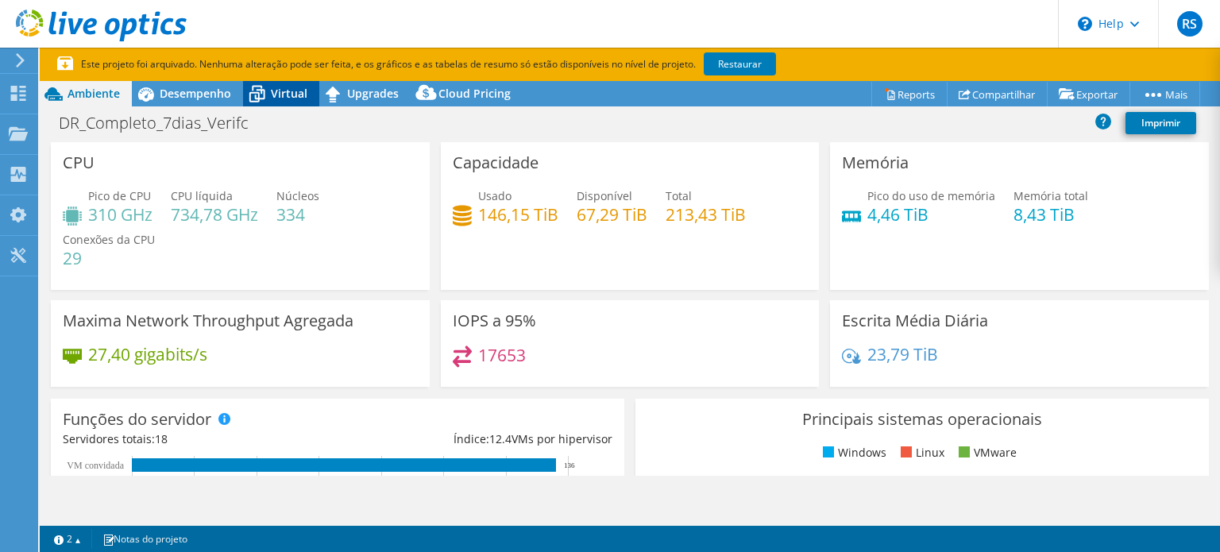
click at [282, 96] on span "Virtual" at bounding box center [289, 93] width 37 height 15
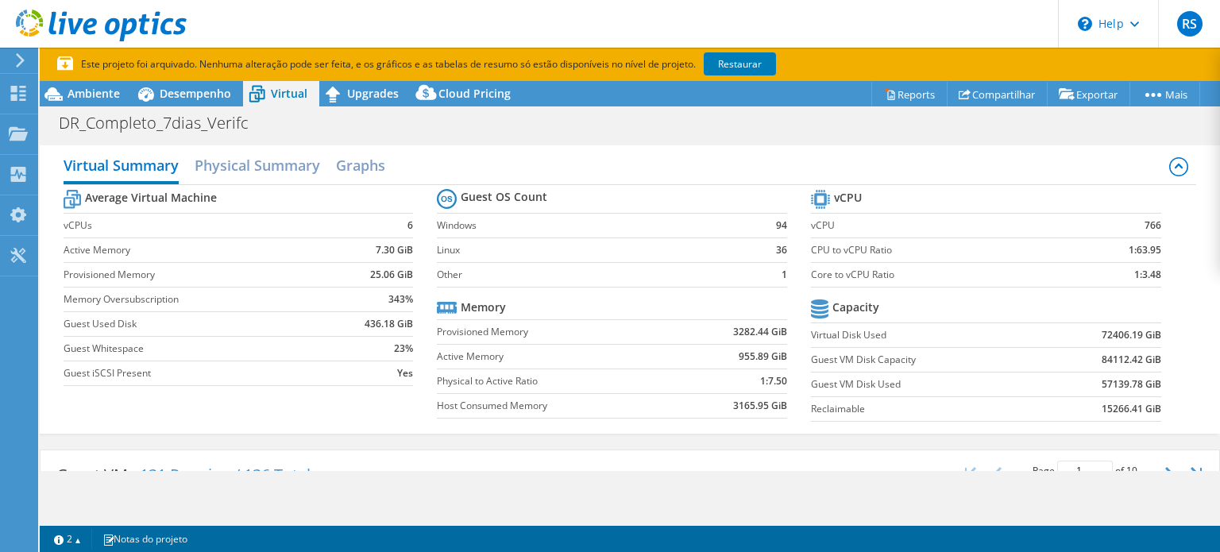
click at [1072, 220] on td "766" at bounding box center [1115, 225] width 92 height 25
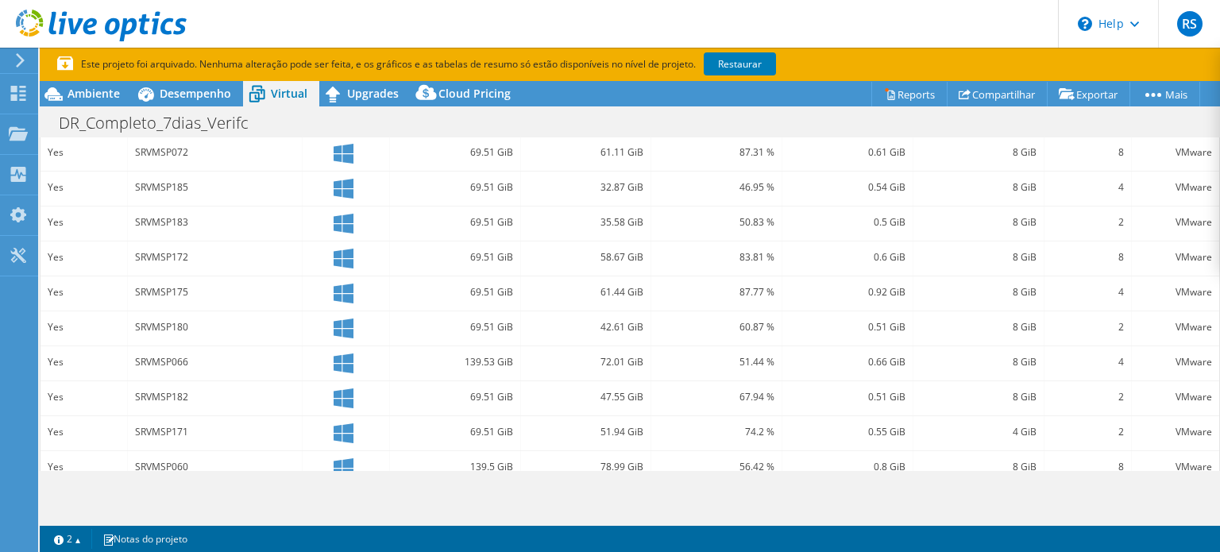
scroll to position [593, 0]
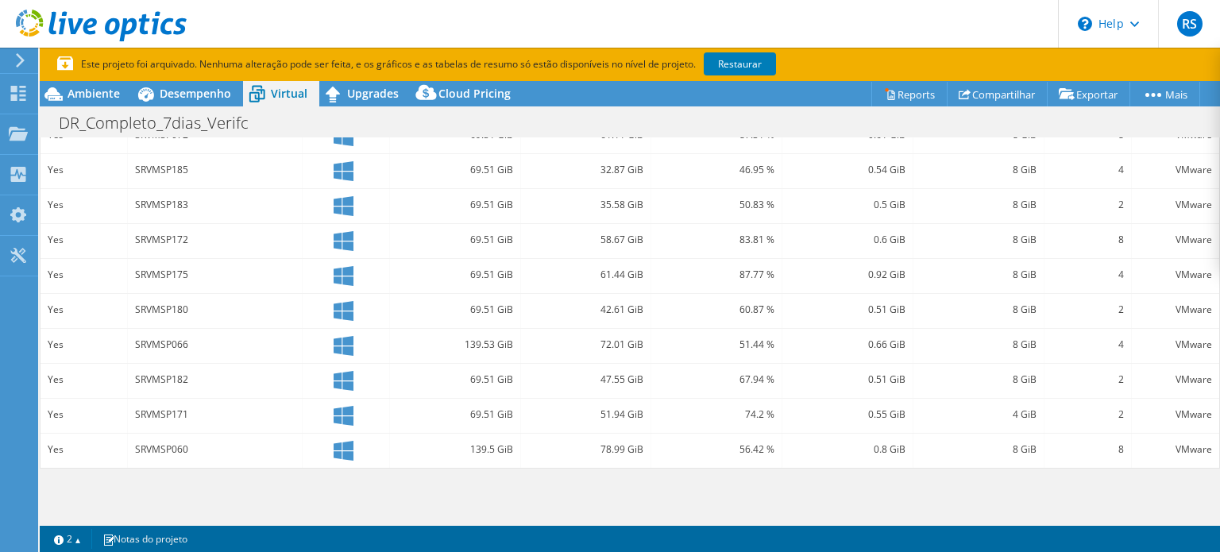
click at [16, 59] on icon at bounding box center [20, 60] width 12 height 14
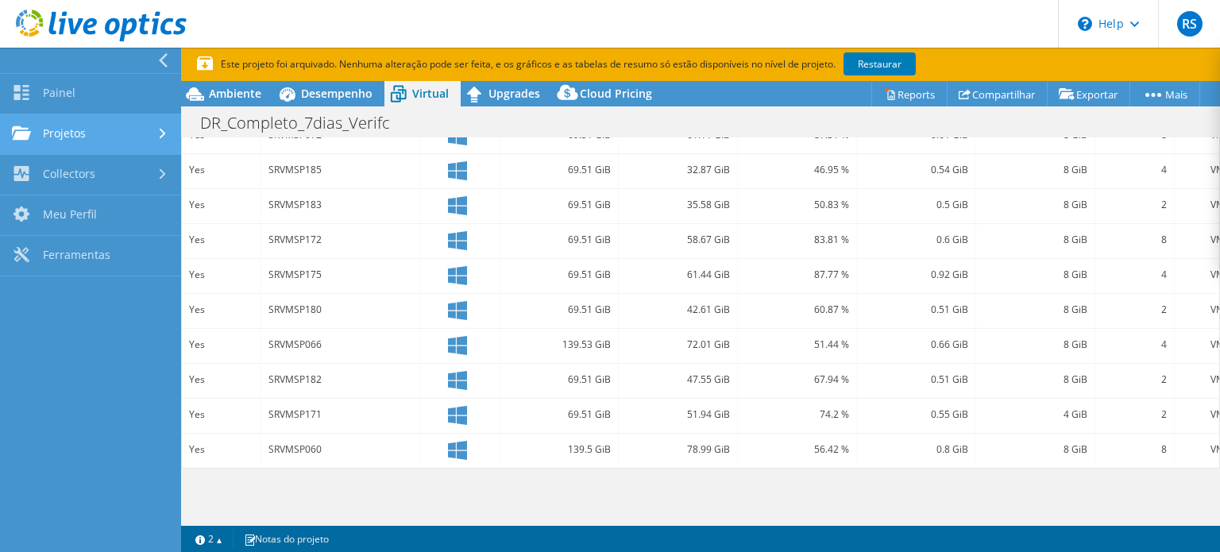
click at [68, 125] on link "Projetos" at bounding box center [90, 134] width 181 height 41
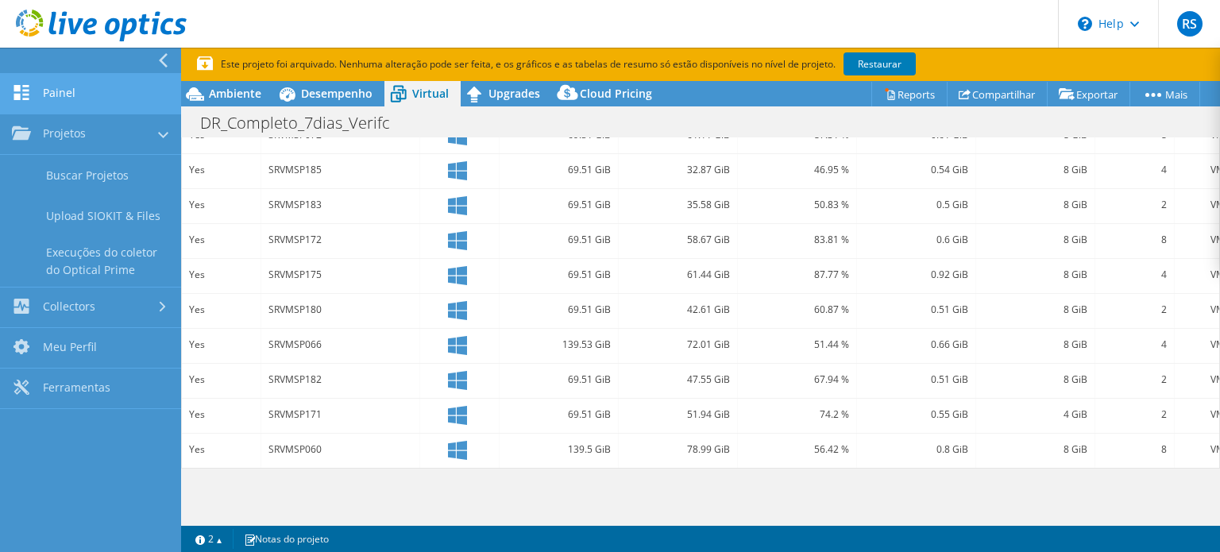
click at [60, 88] on link "Painel" at bounding box center [90, 94] width 181 height 41
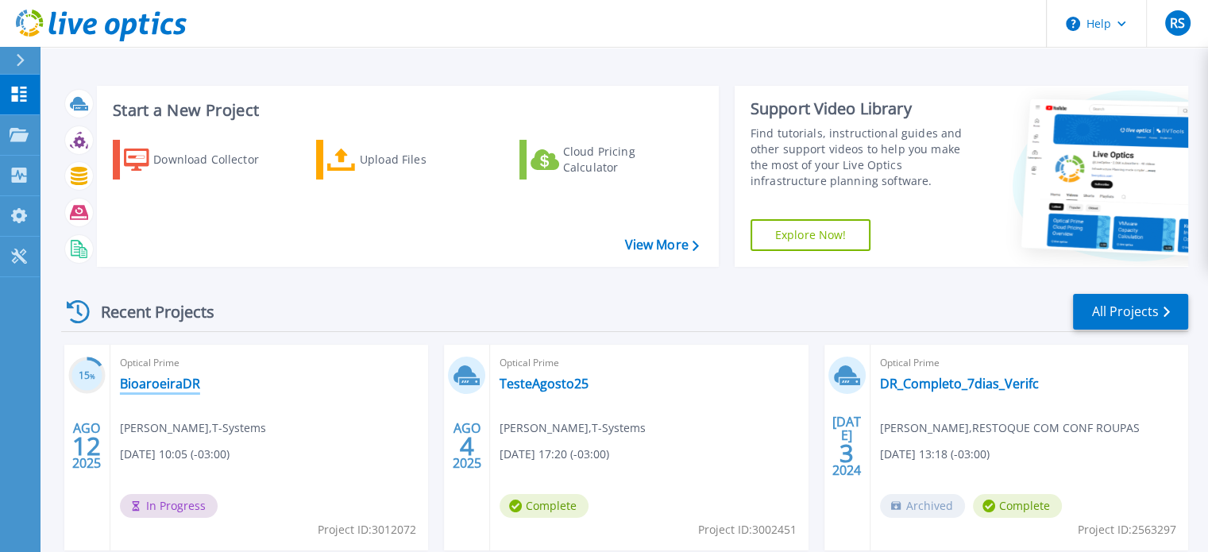
click at [161, 379] on link "BioaroeiraDR" at bounding box center [160, 384] width 80 height 16
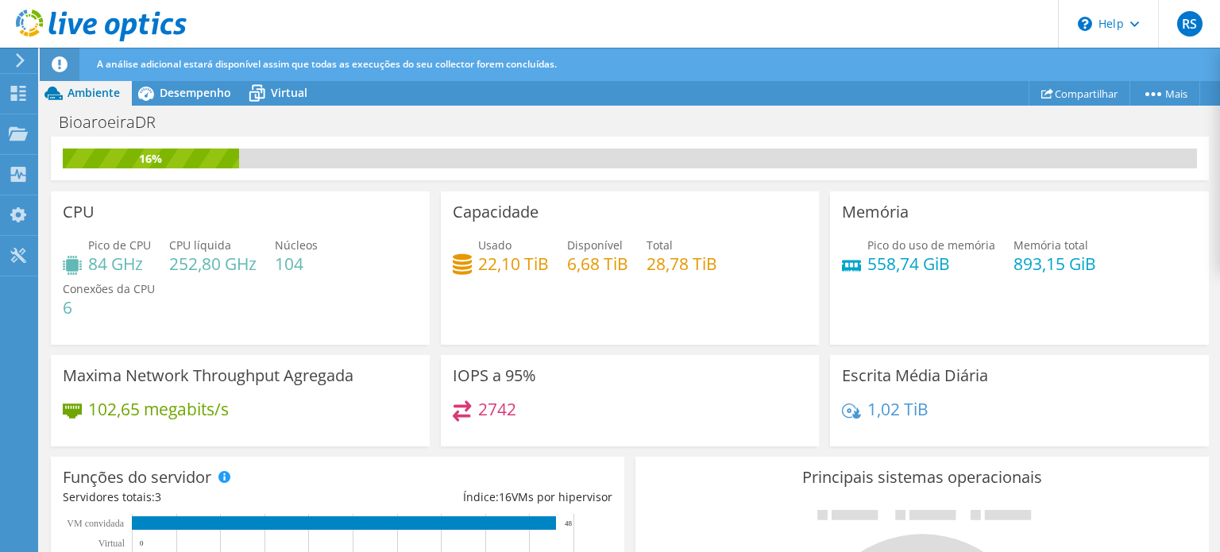
scroll to position [25, 0]
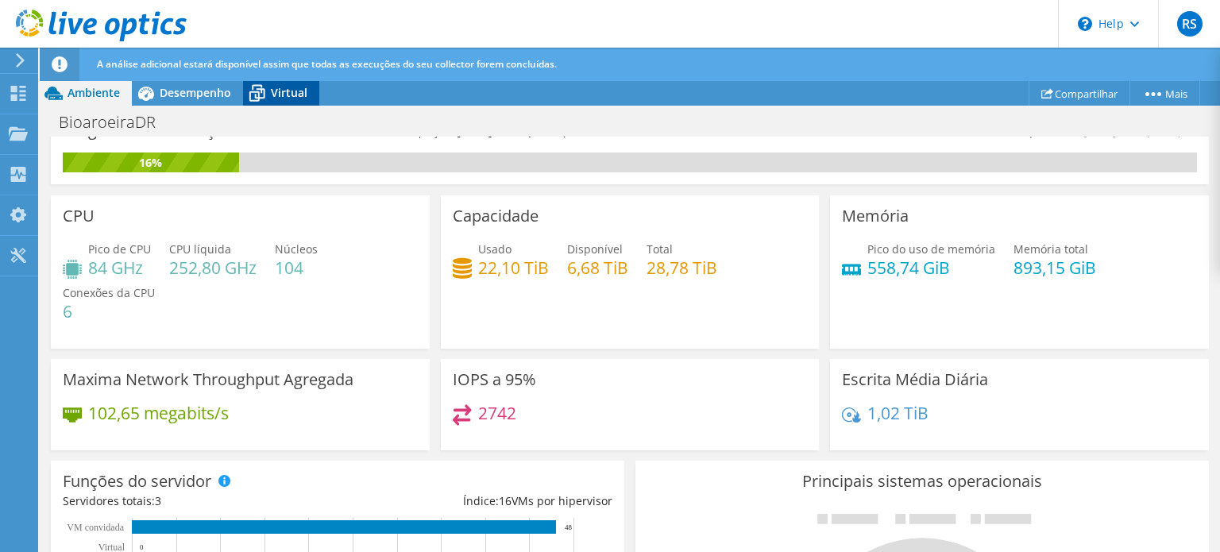
click at [300, 97] on span "Virtual" at bounding box center [289, 92] width 37 height 15
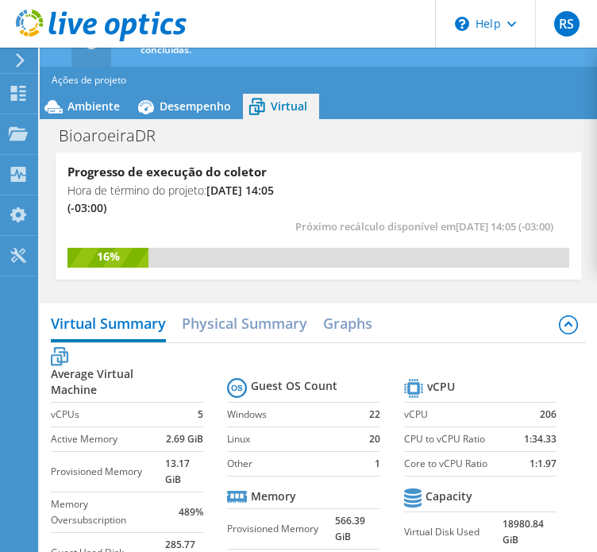
scroll to position [114, 0]
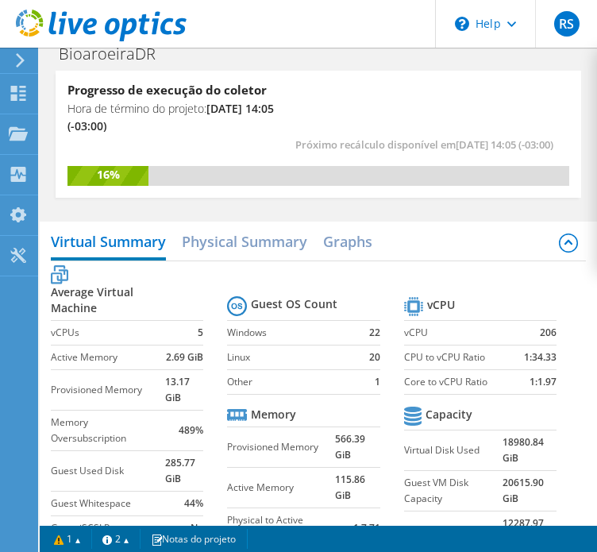
drag, startPoint x: 432, startPoint y: 257, endPoint x: 458, endPoint y: 219, distance: 45.6
click at [458, 219] on div "Virtual Summary Physical Summary Graphs Average Virtual Machine vCPUs 5 Active …" at bounding box center [318, 411] width 557 height 395
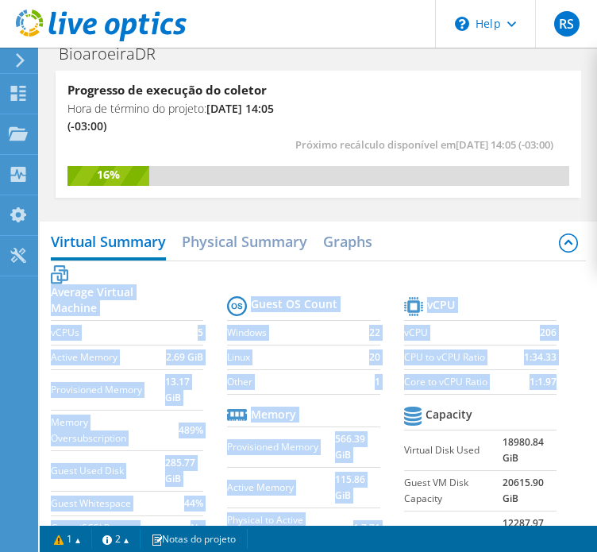
drag, startPoint x: 457, startPoint y: 228, endPoint x: 430, endPoint y: 586, distance: 359.2
click at [430, 438] on html "RS Usuário Final [PERSON_NAME] [PERSON_NAME][EMAIL_ADDRESS][DOMAIN_NAME] T-Syst…" at bounding box center [298, 162] width 597 height 552
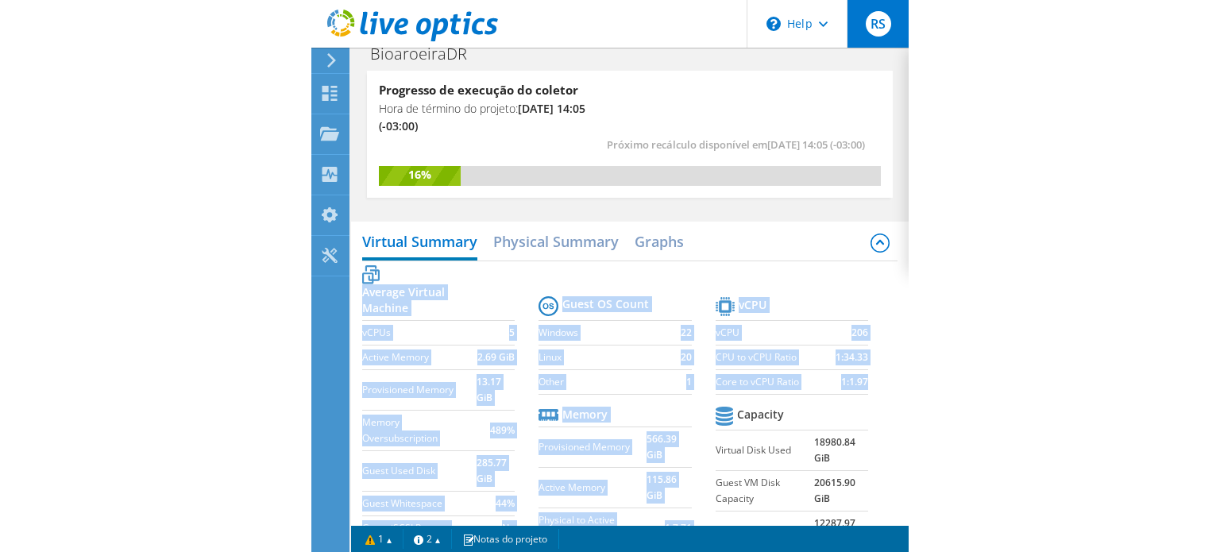
scroll to position [32, 0]
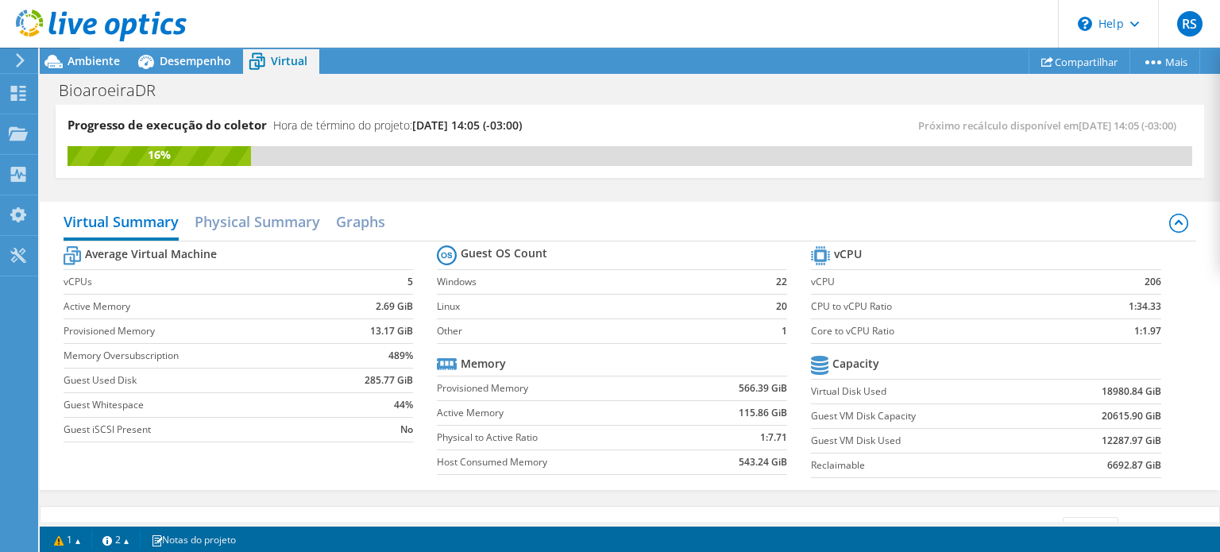
click at [1001, 188] on div "Progresso de execução do coletor Hora de término do projeto: [DATE] 14:05 (-03:…" at bounding box center [630, 149] width 1180 height 89
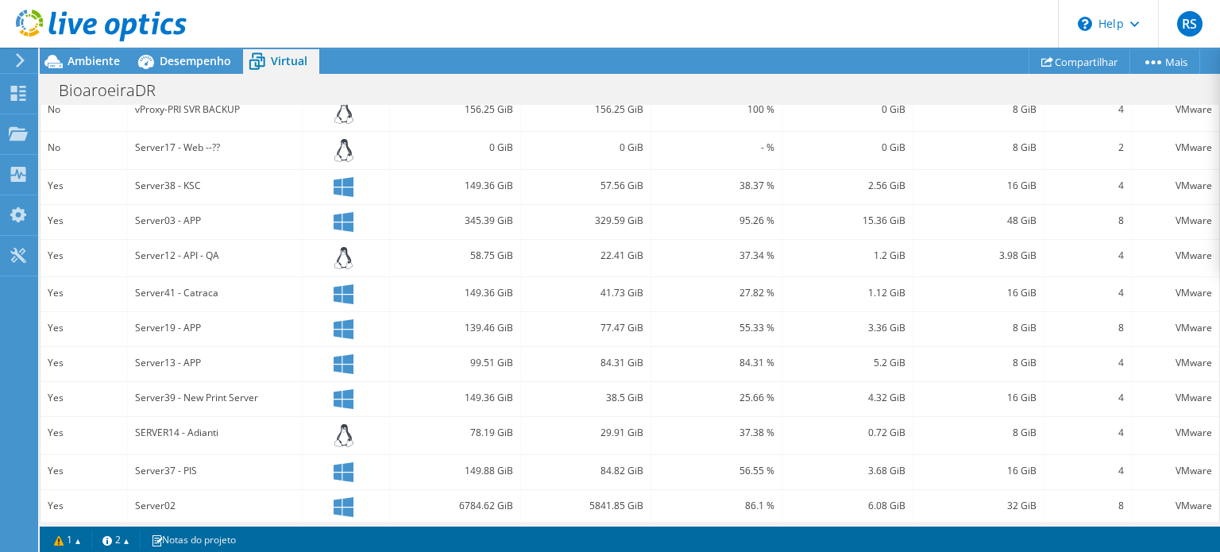
scroll to position [546, 0]
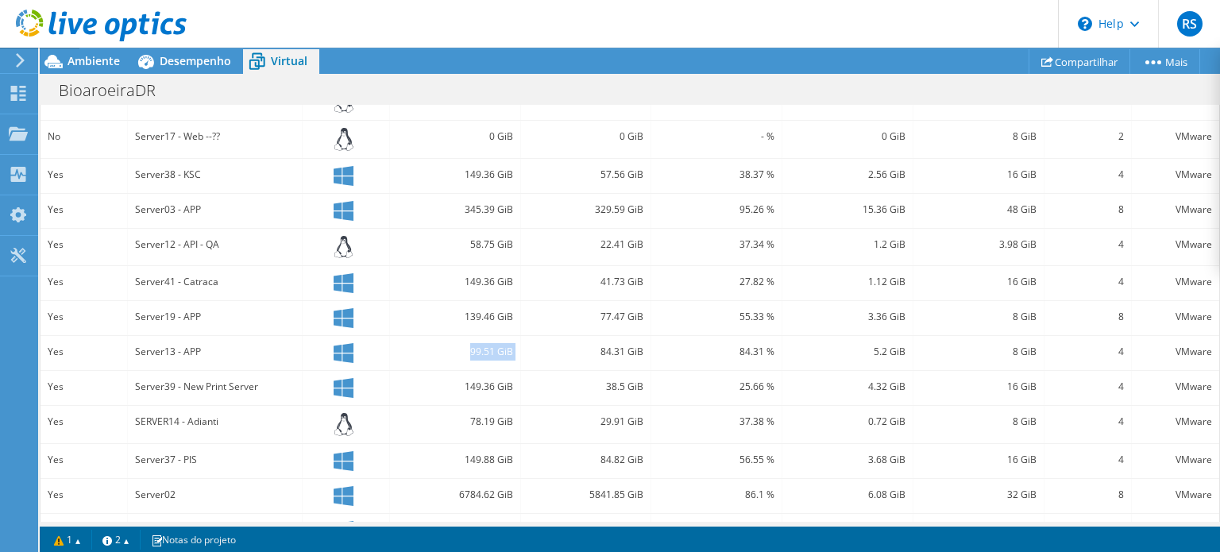
drag, startPoint x: 239, startPoint y: 345, endPoint x: 535, endPoint y: 341, distance: 296.3
click at [535, 341] on div "Yes Server13 - APP 99.51 GiB 84.31 GiB 84.31 % 5.2 GiB 8 GiB 4 VMware" at bounding box center [630, 353] width 1179 height 34
drag, startPoint x: 124, startPoint y: 341, endPoint x: 1201, endPoint y: 352, distance: 1076.9
click at [1201, 352] on div "Yes Server13 - APP 99.51 GiB 84.31 GiB 84.31 % 5.2 GiB 8 GiB 4 VMware" at bounding box center [630, 353] width 1179 height 34
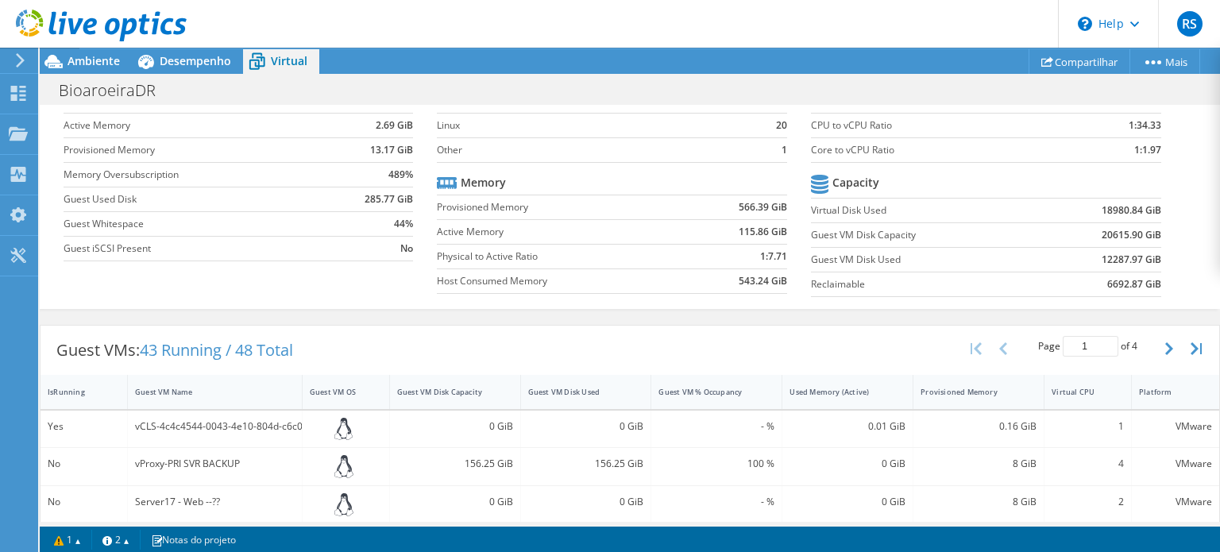
scroll to position [0, 0]
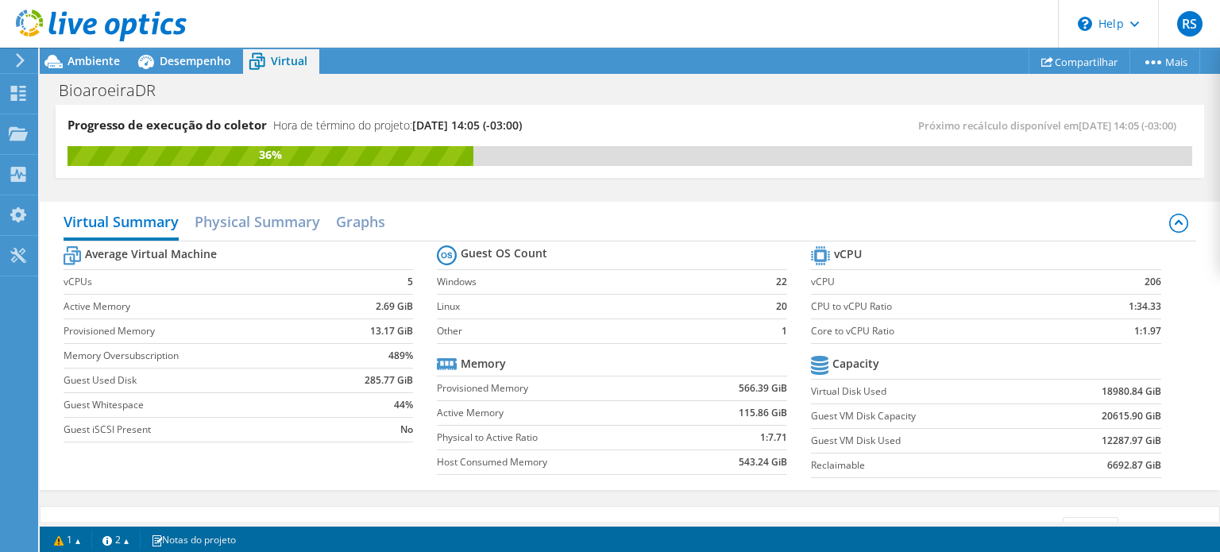
click at [416, 85] on div "BioaroeiraDR Imprimir" at bounding box center [630, 89] width 1180 height 29
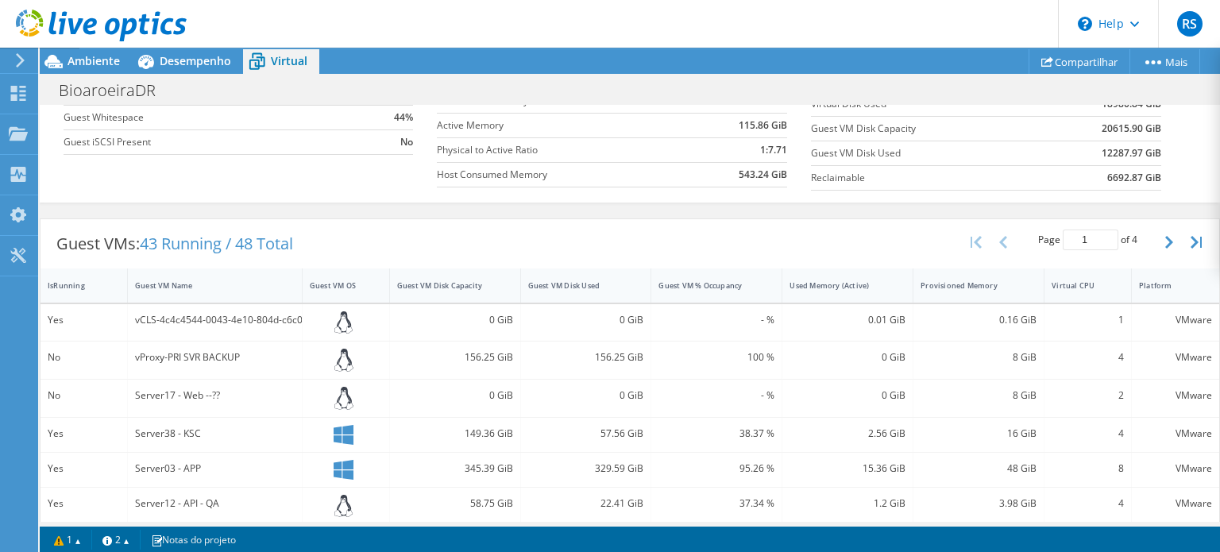
scroll to position [310, 0]
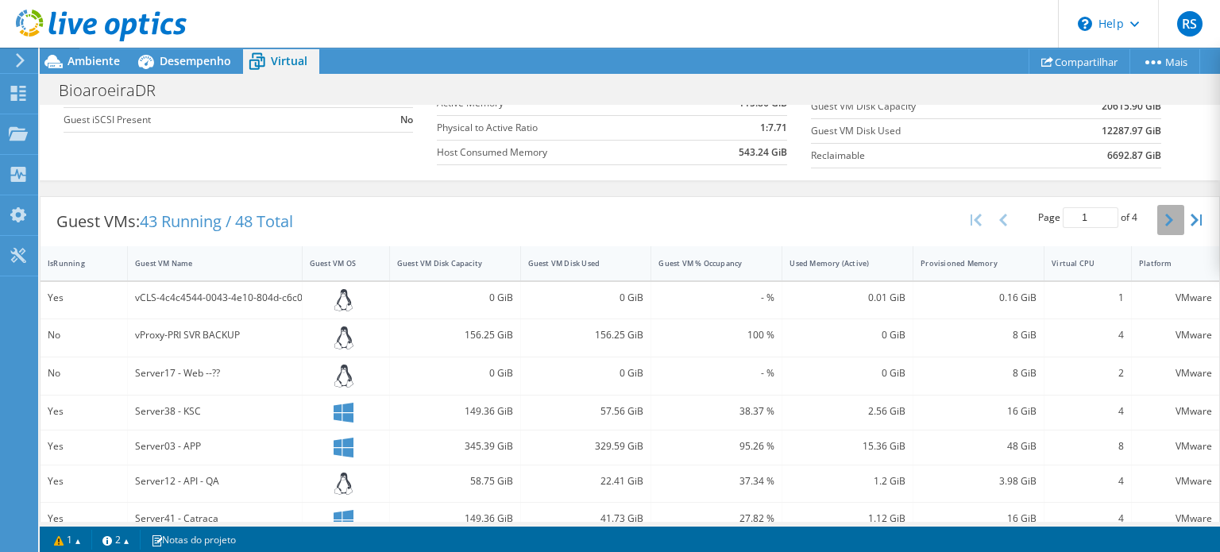
click at [1165, 218] on icon "button" at bounding box center [1169, 220] width 8 height 13
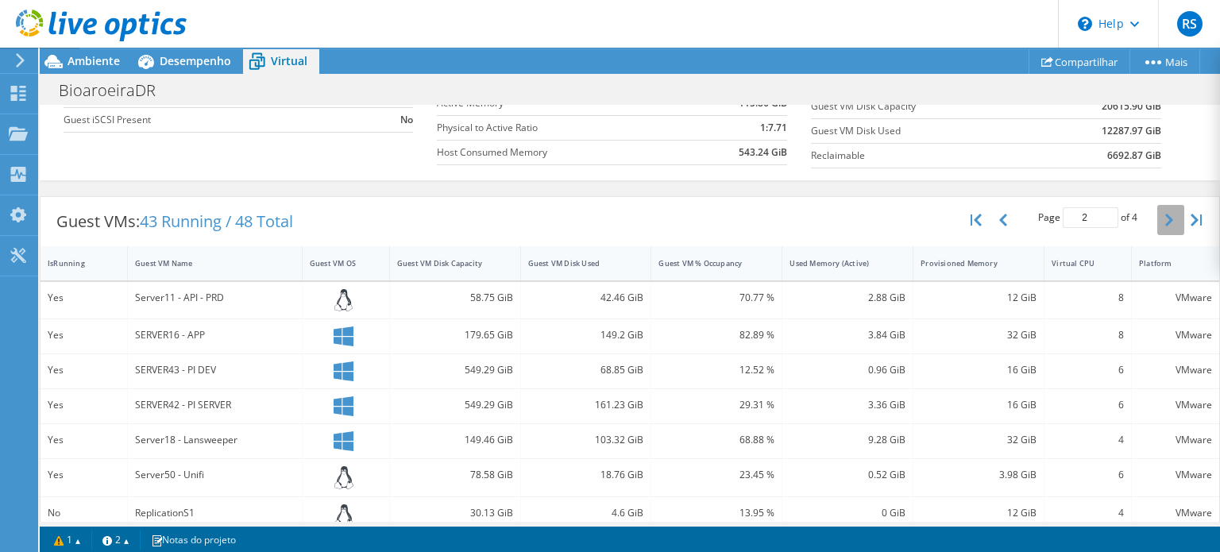
click at [1165, 218] on icon "button" at bounding box center [1169, 220] width 8 height 13
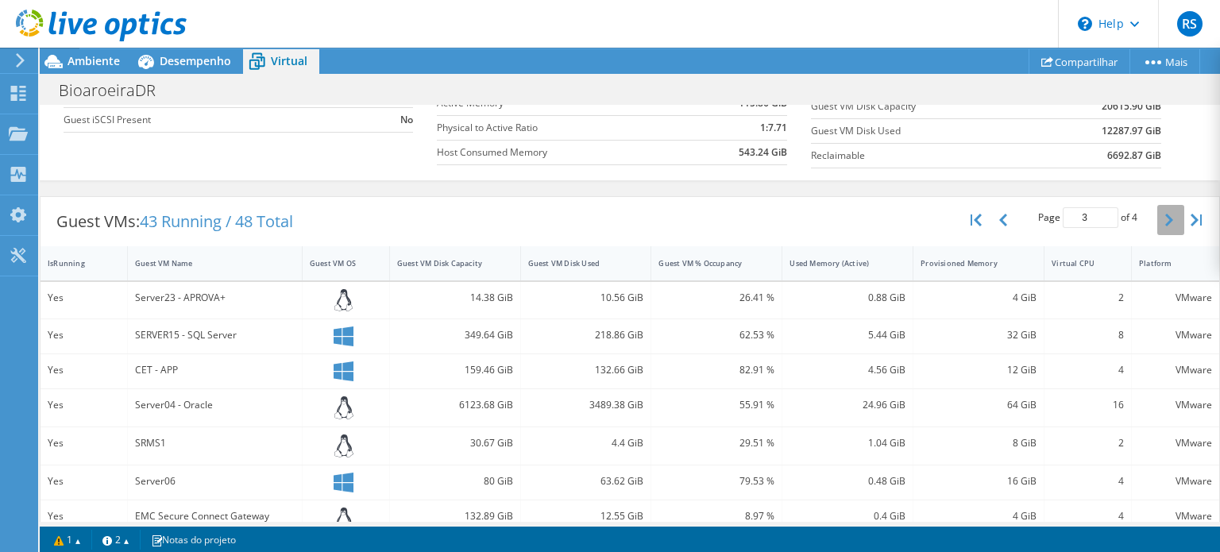
click at [1165, 218] on icon "button" at bounding box center [1169, 220] width 8 height 13
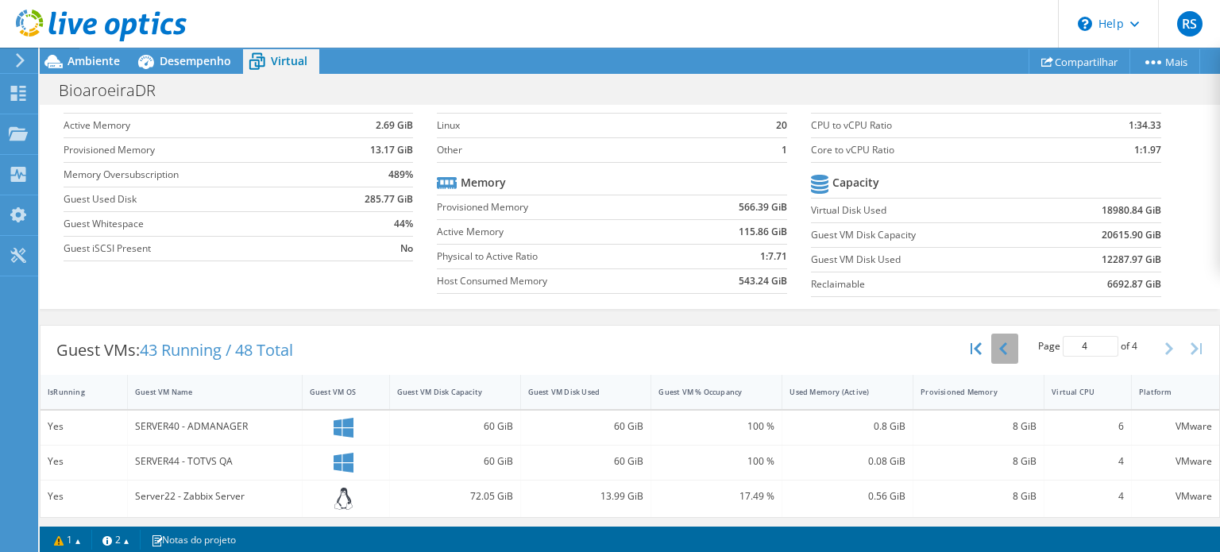
click at [997, 334] on button "button" at bounding box center [1004, 349] width 27 height 30
type input "1"
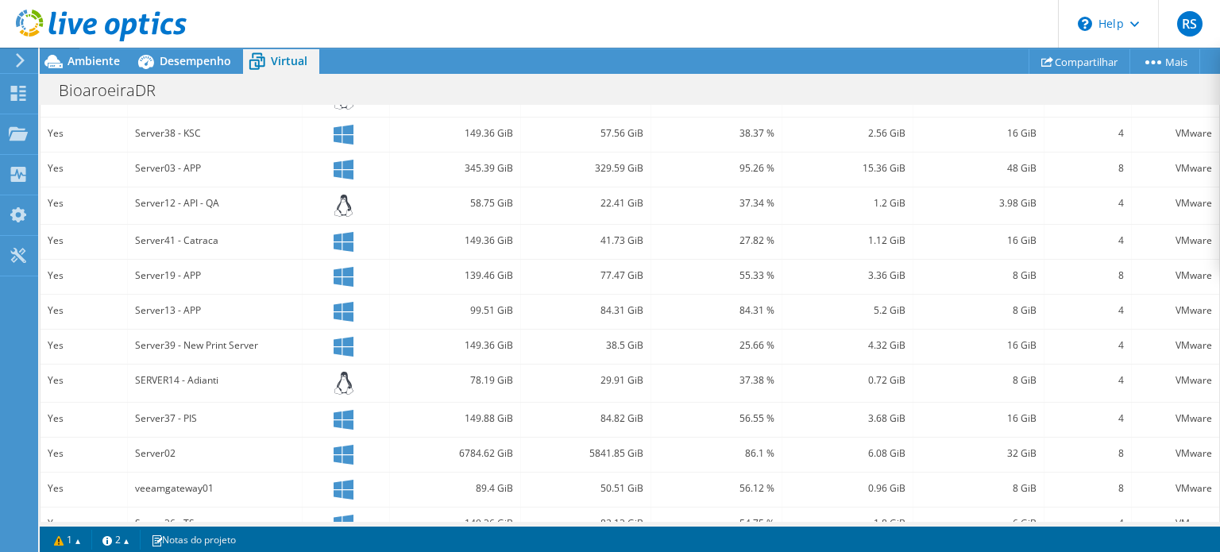
scroll to position [610, 0]
